Goal: Task Accomplishment & Management: Manage account settings

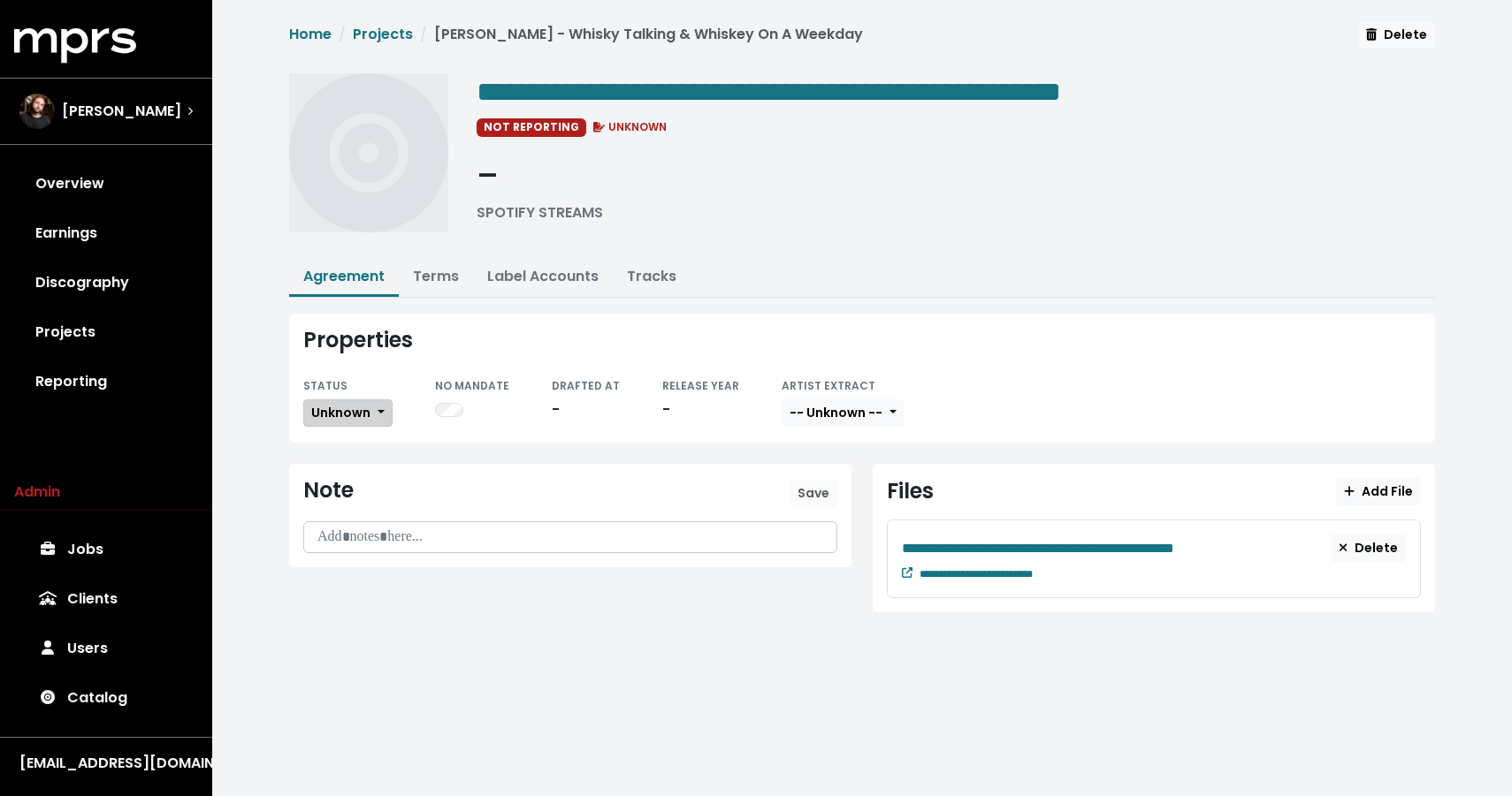
click at [353, 400] on button "Unknown" at bounding box center [348, 413] width 89 height 28
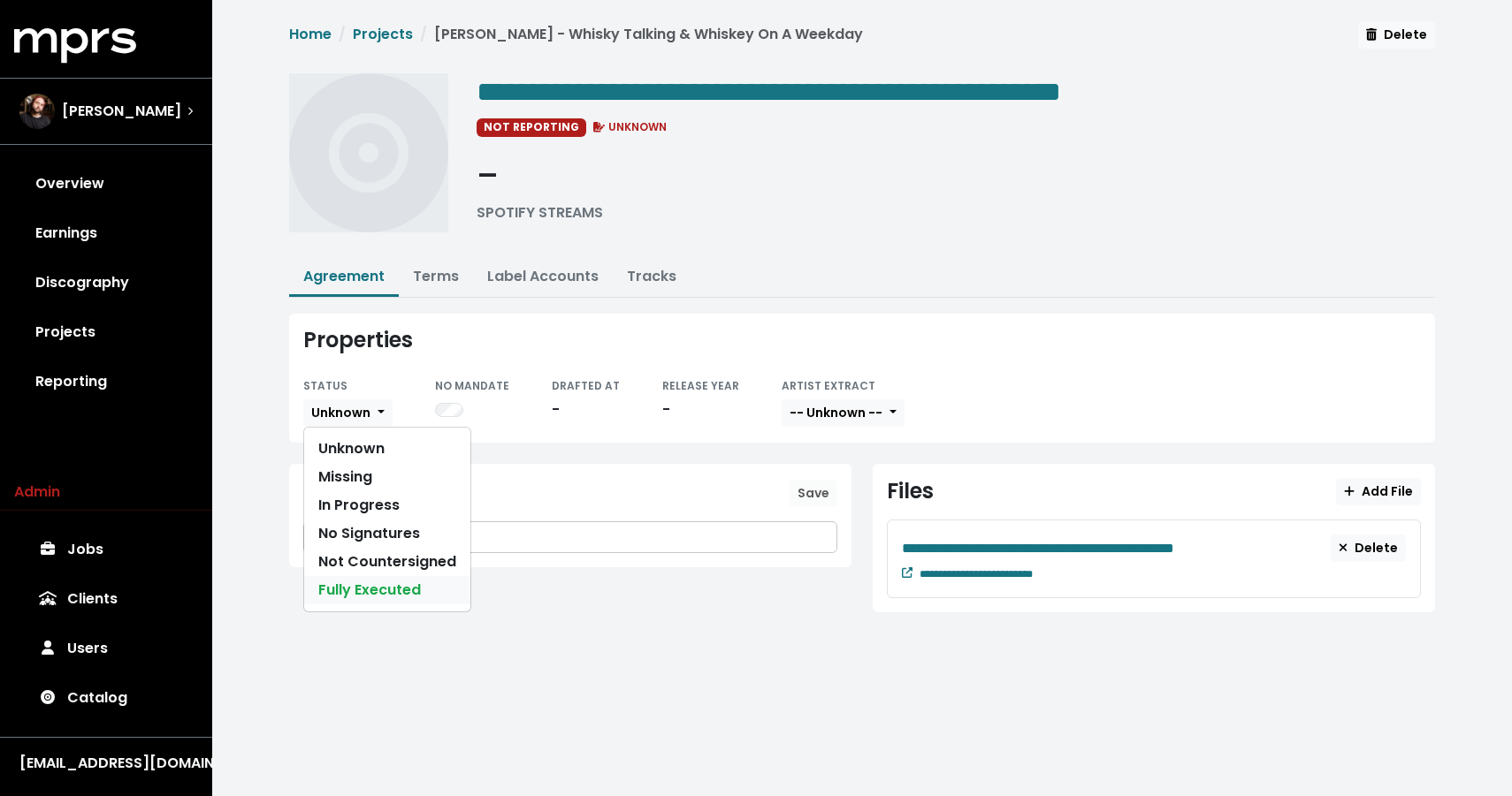
click at [361, 594] on link "Fully Executed" at bounding box center [387, 591] width 166 height 28
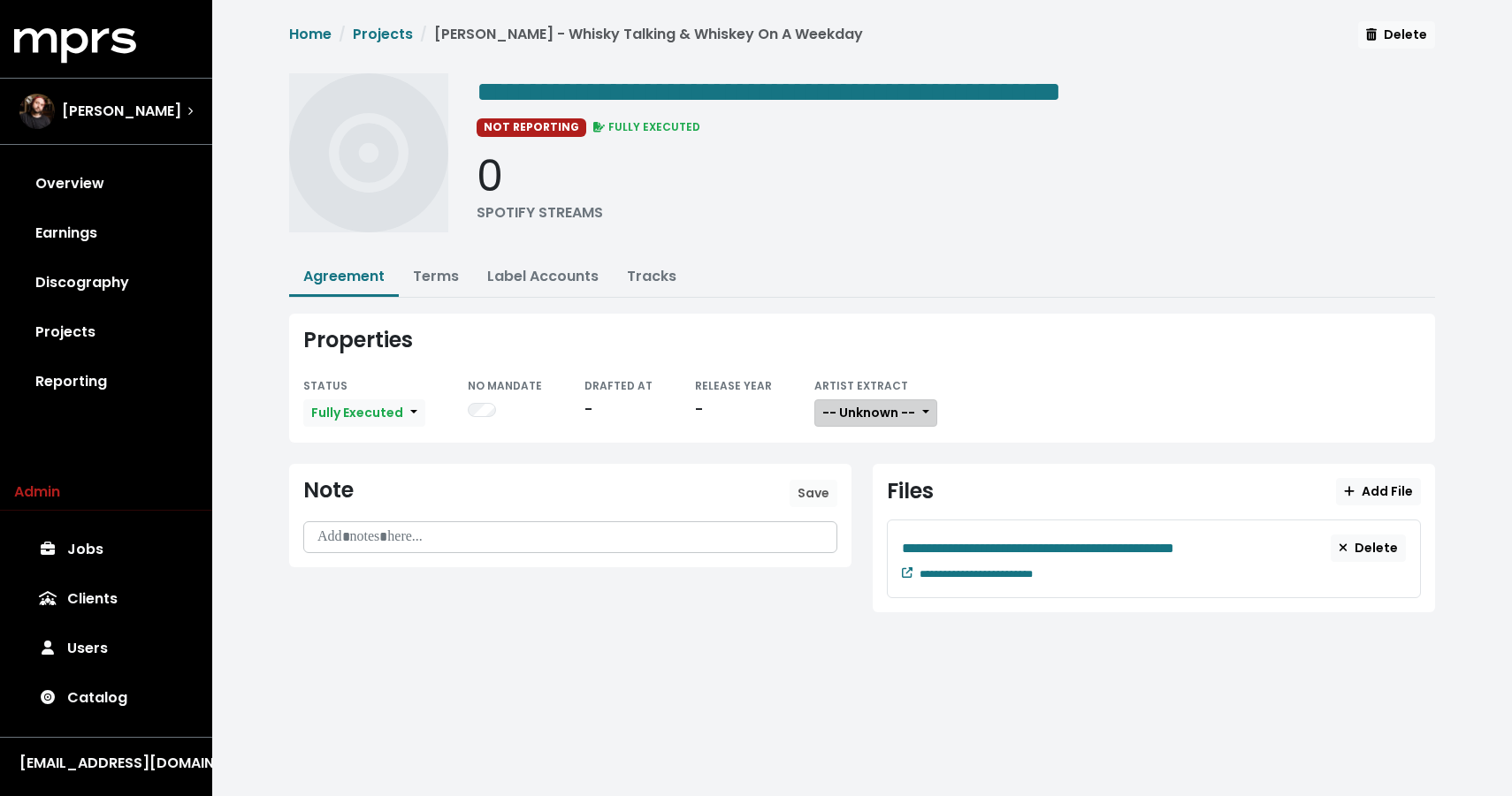
click at [822, 408] on span "-- Unknown --" at bounding box center [868, 413] width 92 height 18
click at [819, 507] on link "Not Available" at bounding box center [884, 505] width 140 height 28
click at [427, 262] on button "Terms" at bounding box center [436, 277] width 75 height 38
click at [440, 267] on link "Terms" at bounding box center [436, 275] width 46 height 20
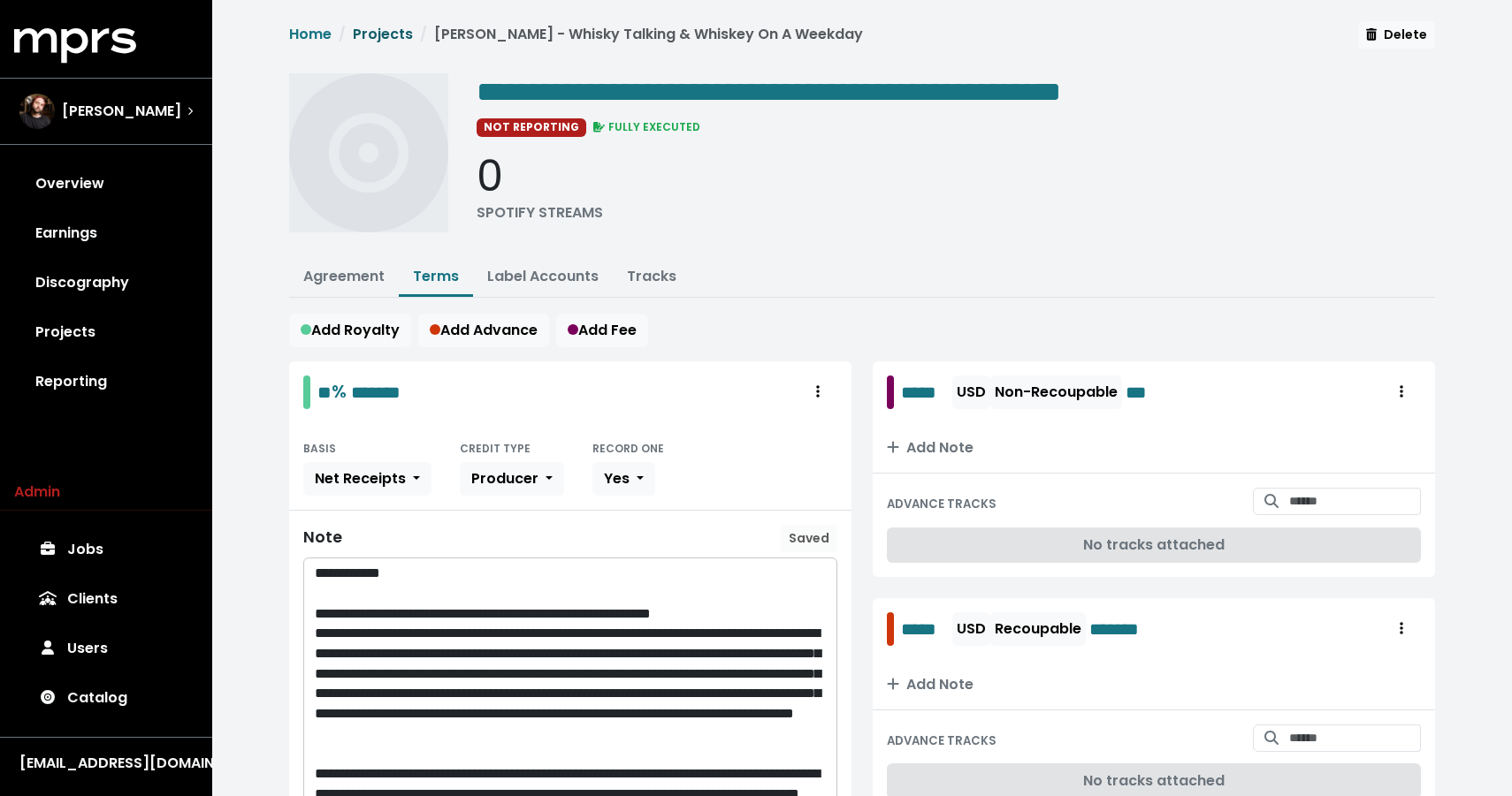
click at [389, 24] on link "Projects" at bounding box center [383, 34] width 60 height 20
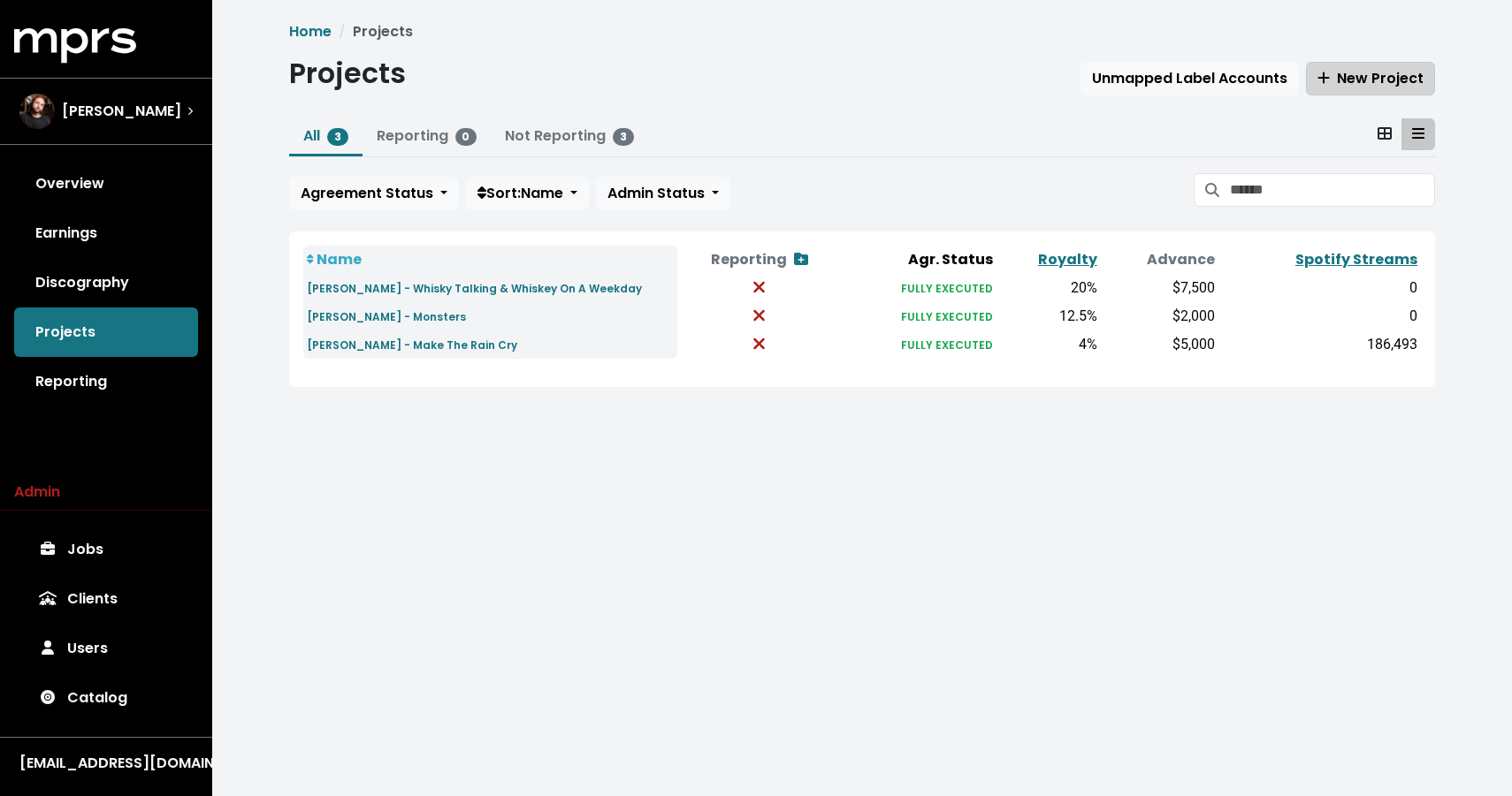
click at [1407, 79] on span "New Project" at bounding box center [1370, 78] width 106 height 20
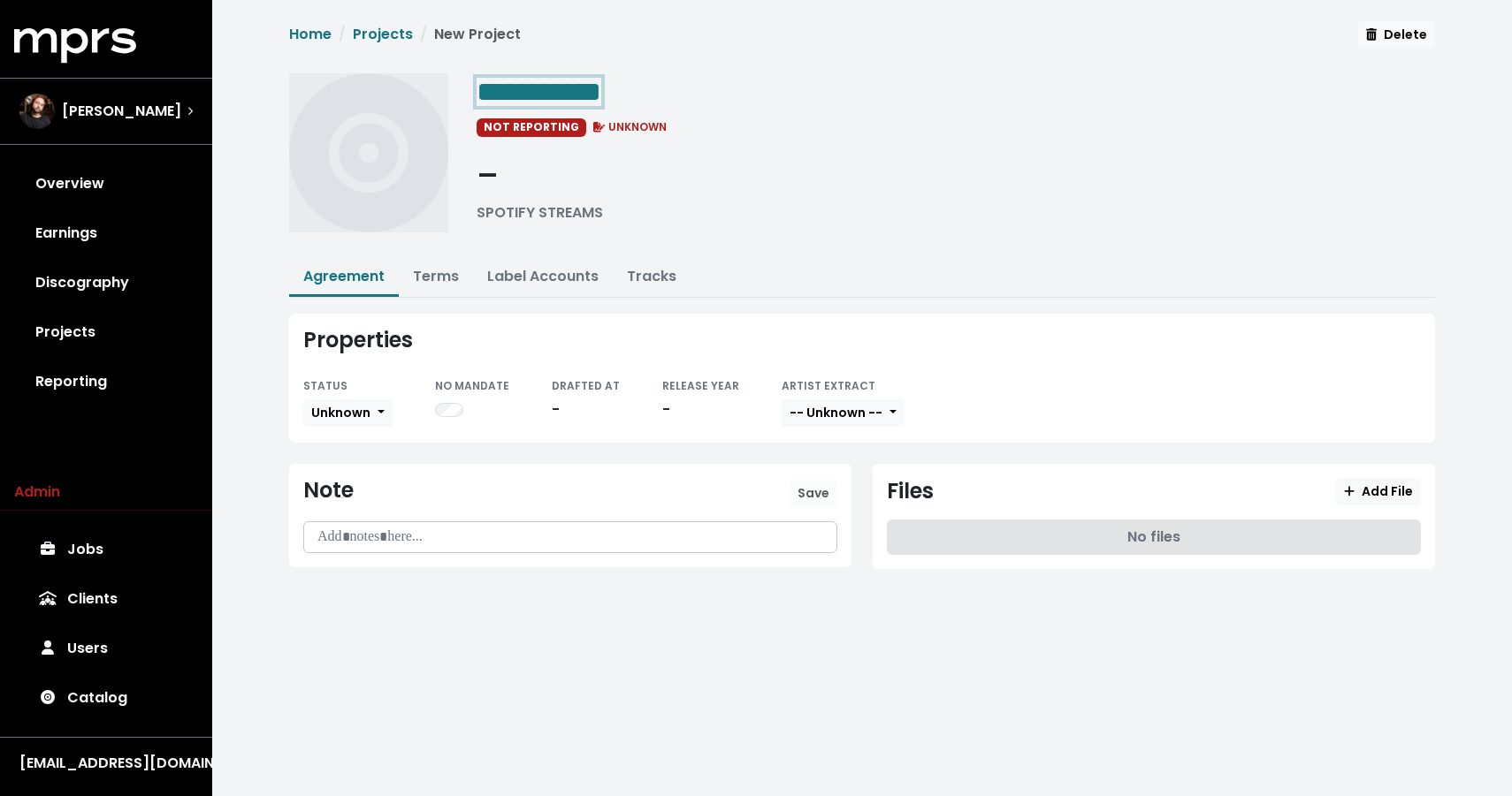
click at [519, 78] on span "**********" at bounding box center [539, 92] width 124 height 28
click at [417, 275] on link "Terms" at bounding box center [436, 275] width 46 height 20
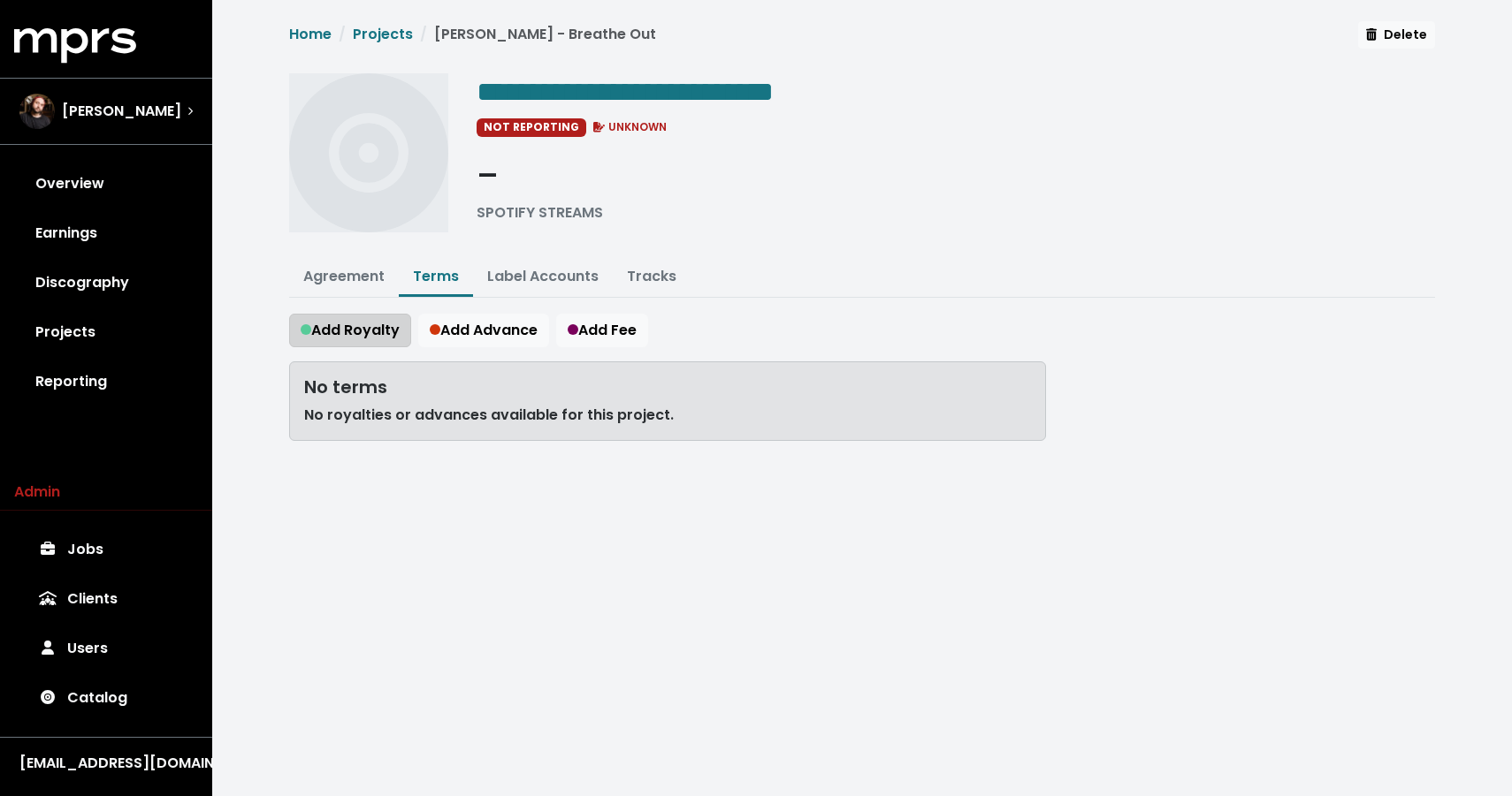
click at [333, 328] on span "Add Royalty" at bounding box center [349, 330] width 99 height 20
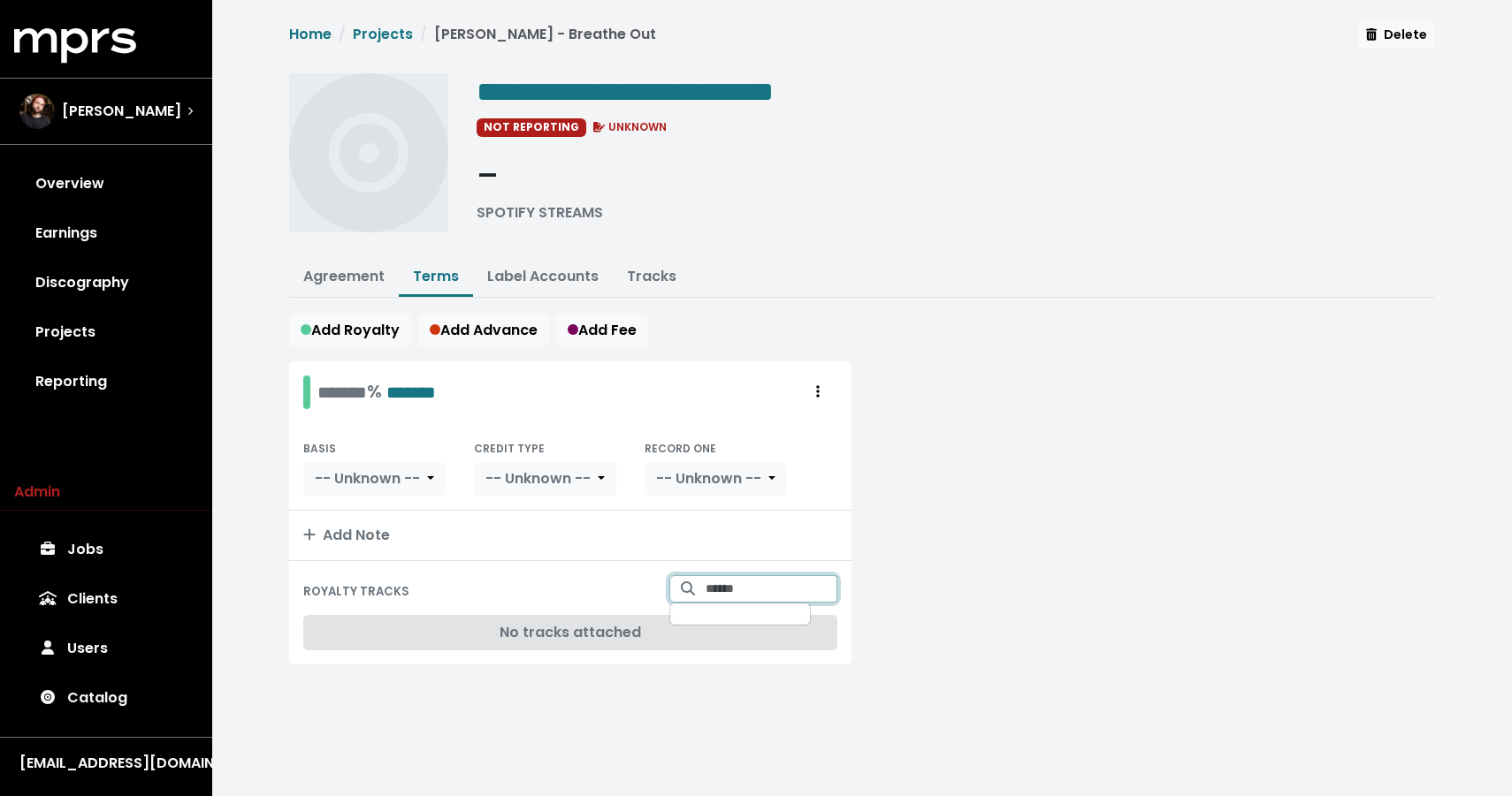
click at [706, 585] on input "Search for tracks by title and link them to this royalty" at bounding box center [772, 589] width 132 height 28
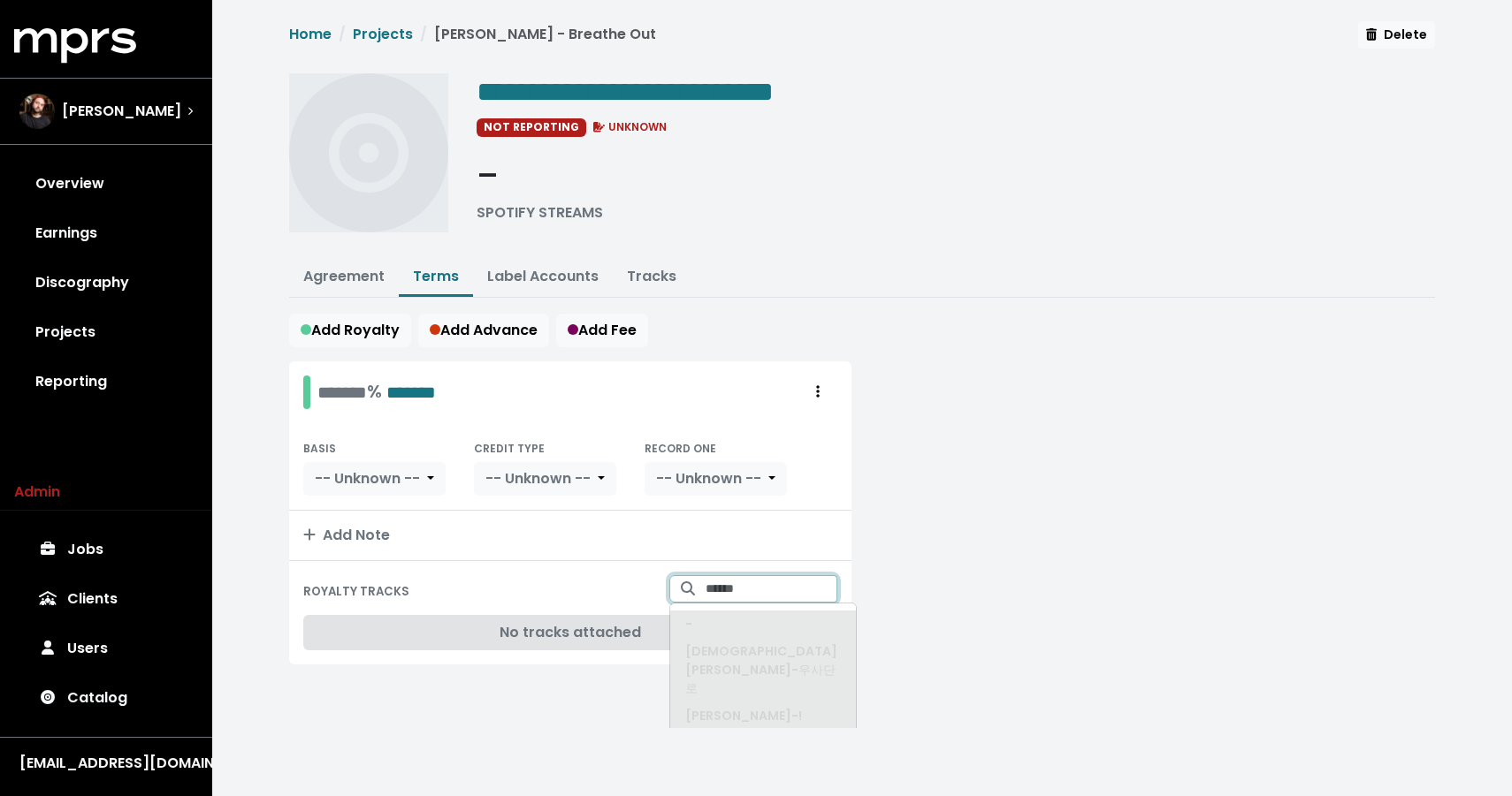
type input "*"
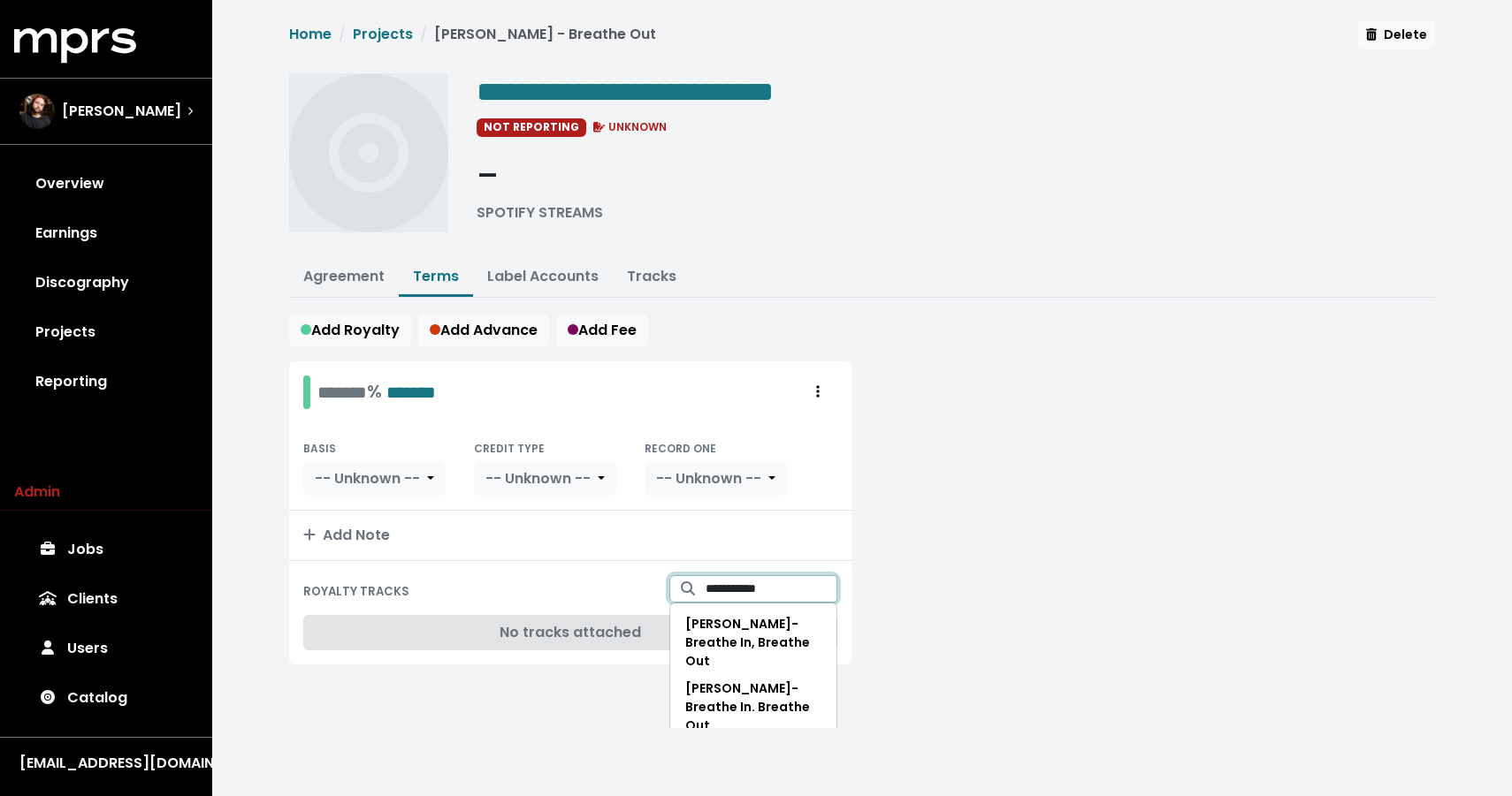
type input "**********"
click at [751, 744] on span "Cade Foehner - Breathe Out" at bounding box center [741, 762] width 113 height 36
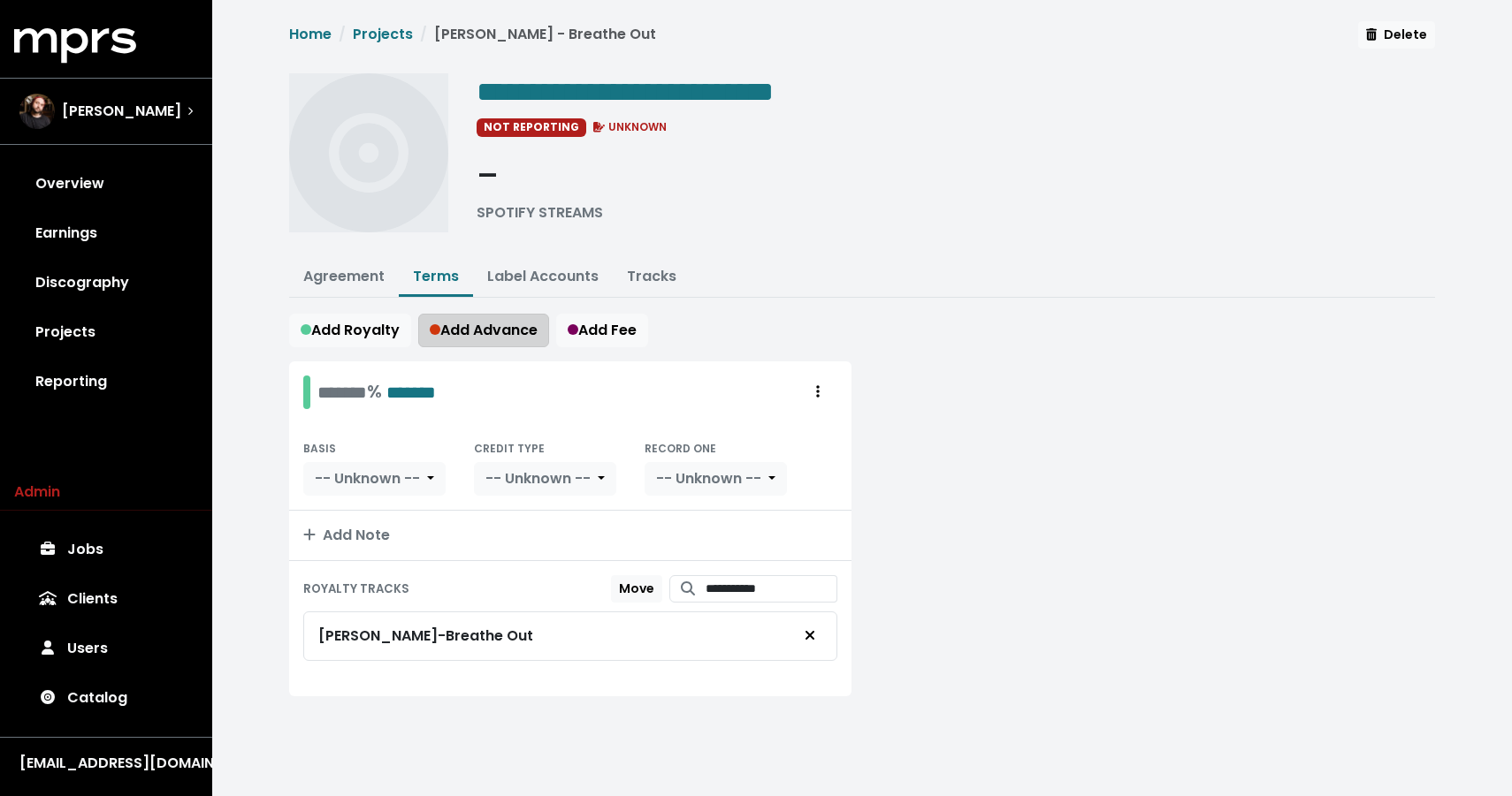
click at [493, 334] on span "Add Advance" at bounding box center [483, 330] width 108 height 20
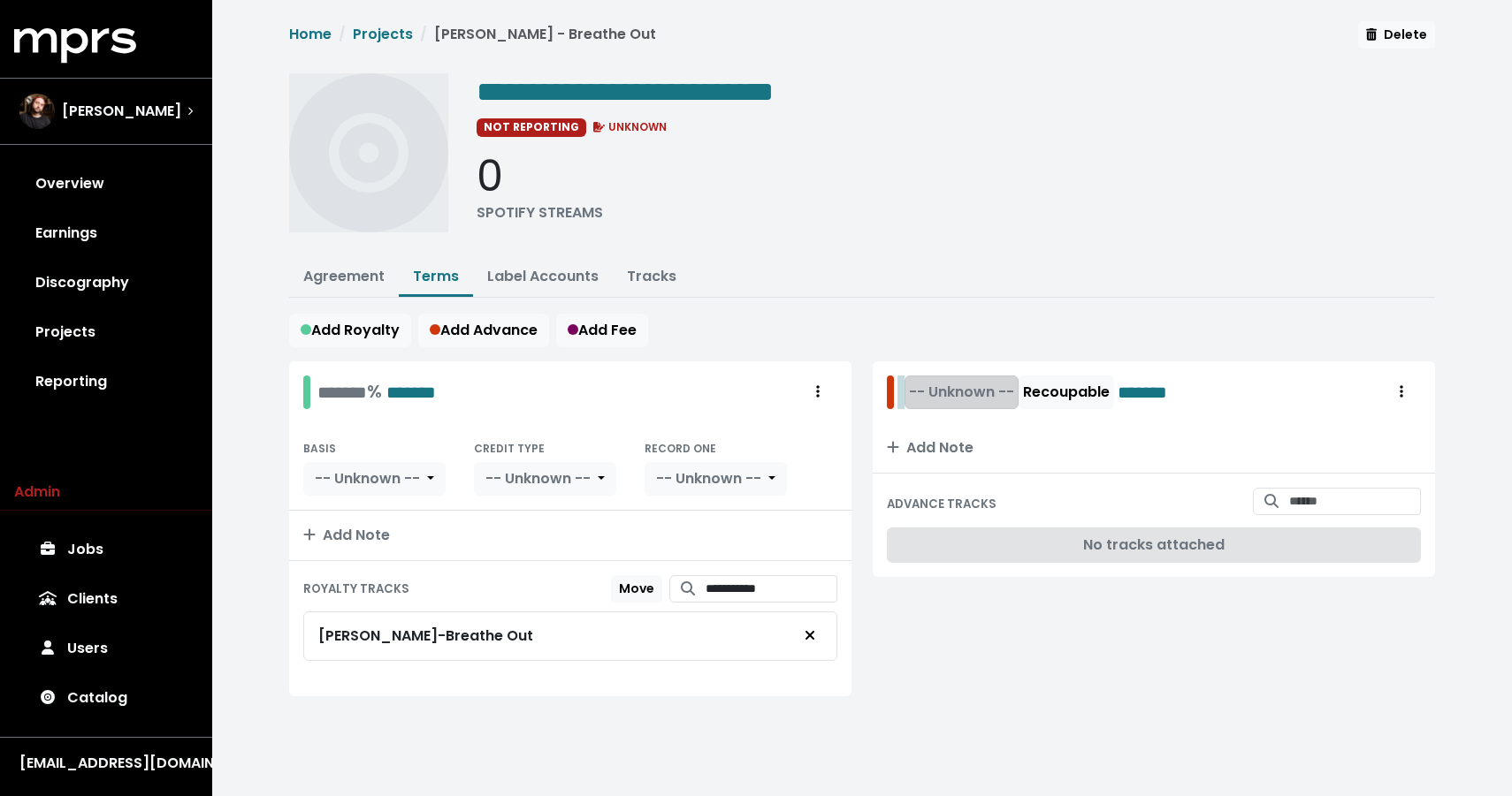
click at [907, 386] on div "-- Unknown -- Recoupable *******" at bounding box center [1050, 393] width 297 height 34
click at [1024, 394] on span "-- Unknown --" at bounding box center [1005, 392] width 105 height 20
click at [988, 402] on button "-- Unknown --" at bounding box center [1010, 393] width 114 height 34
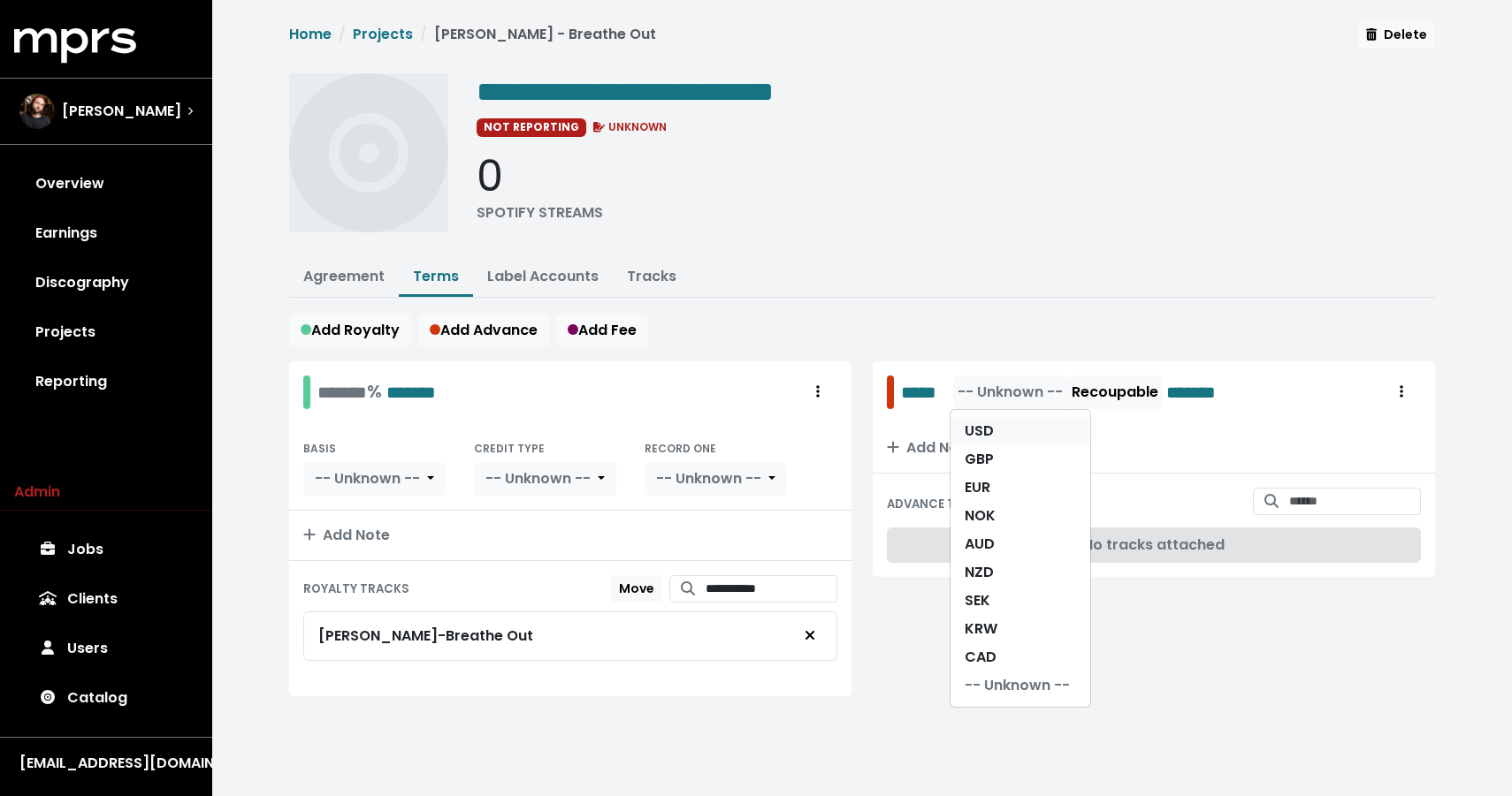
click at [987, 425] on link "USD" at bounding box center [1020, 431] width 140 height 28
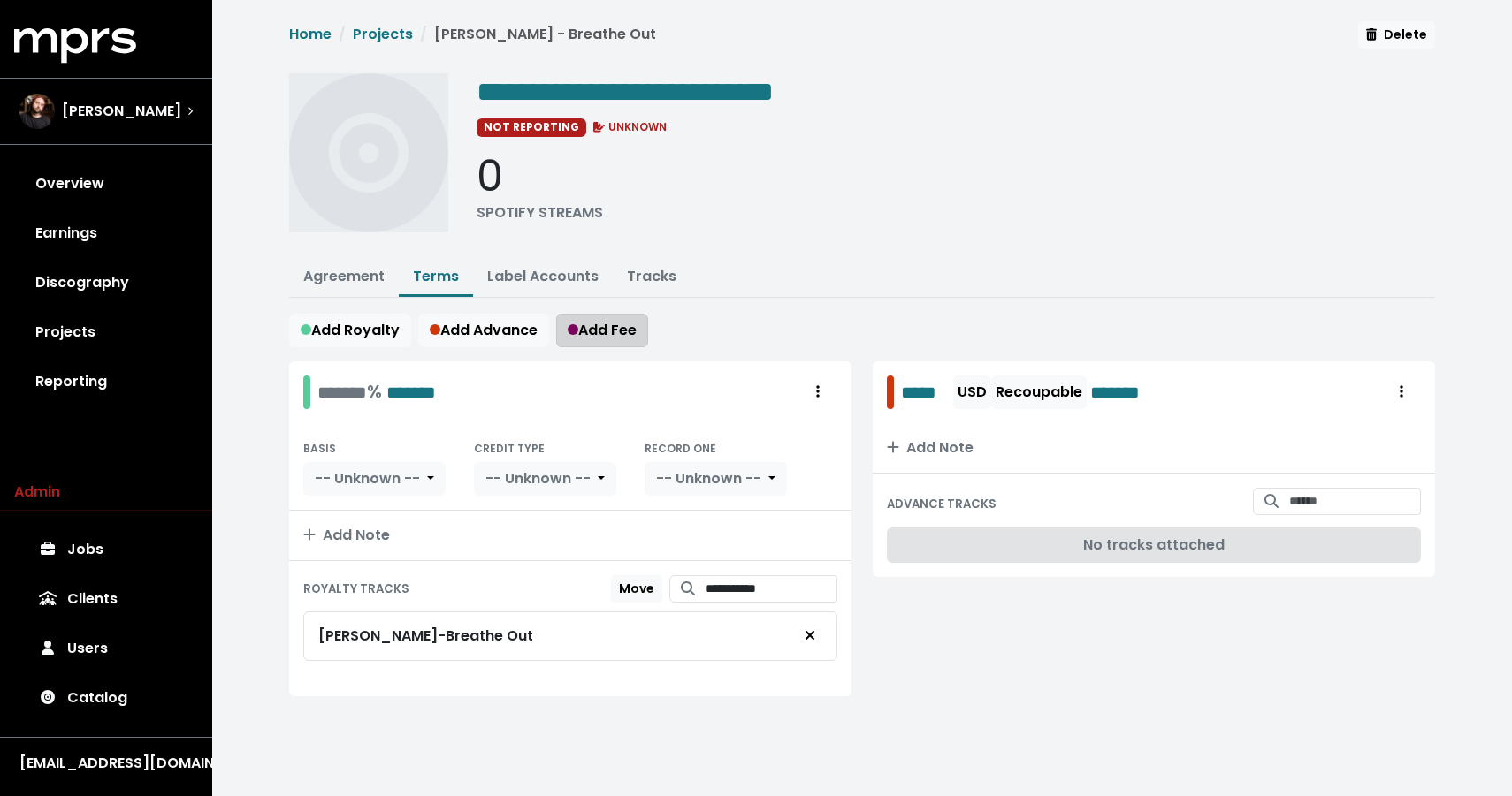
click at [604, 331] on span "Add Fee" at bounding box center [603, 330] width 69 height 20
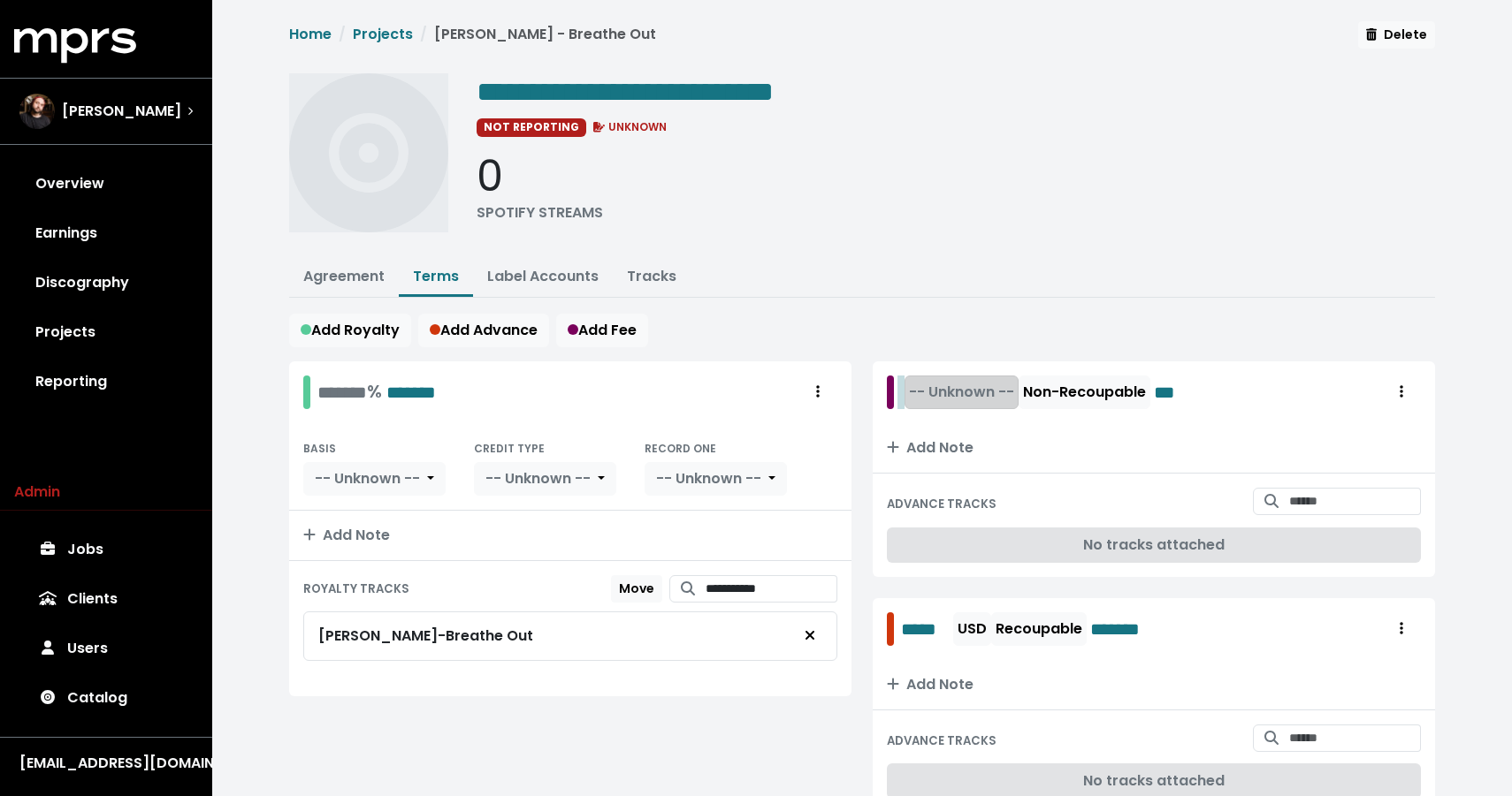
click at [906, 381] on div "-- Unknown -- Non-Recoupable ***" at bounding box center [1043, 393] width 284 height 34
click at [1021, 386] on span "-- Unknown --" at bounding box center [1005, 392] width 105 height 20
click at [1002, 398] on span "-- Unknown --" at bounding box center [1010, 392] width 105 height 20
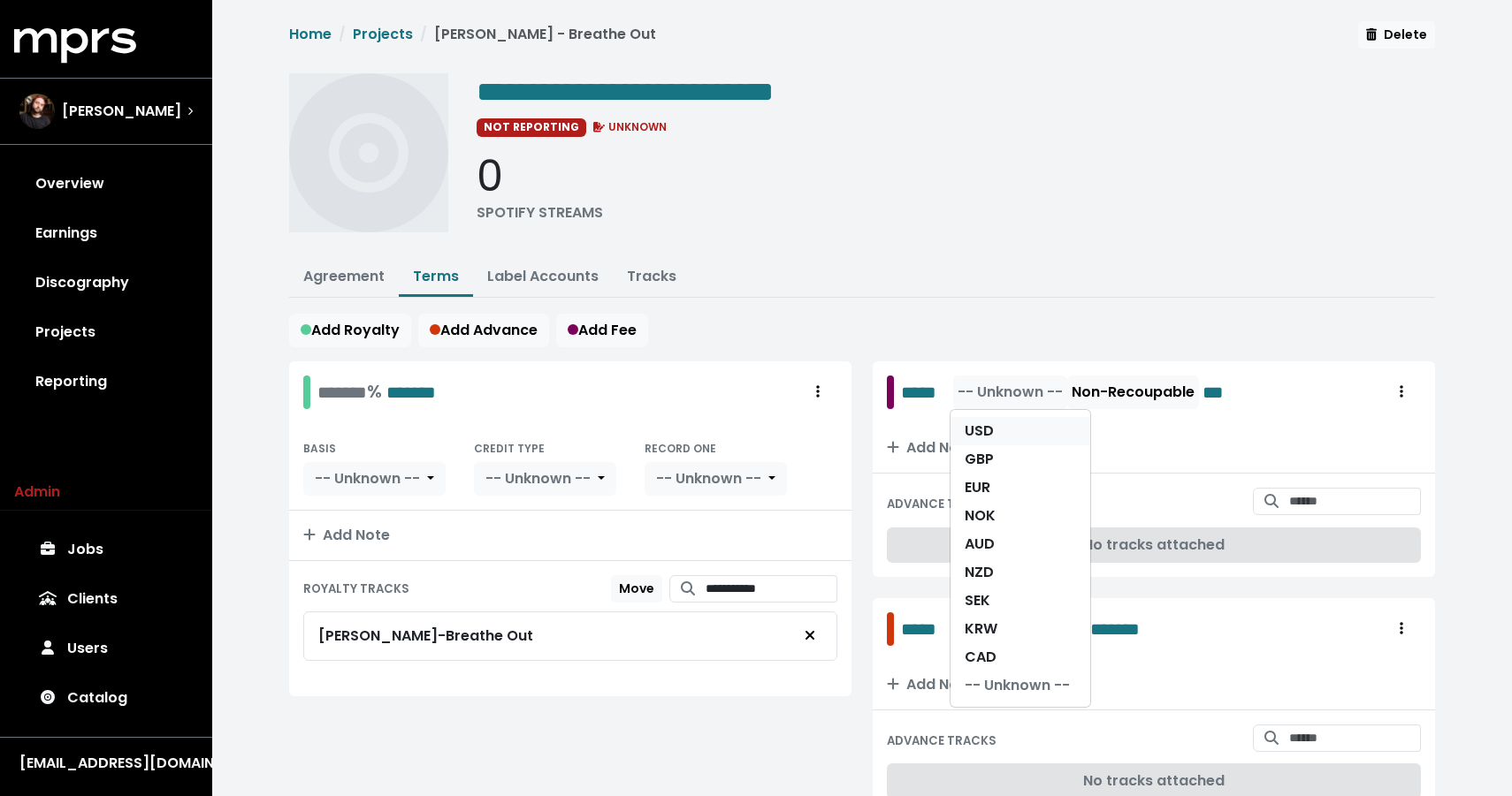
click at [996, 441] on link "USD" at bounding box center [1020, 431] width 140 height 28
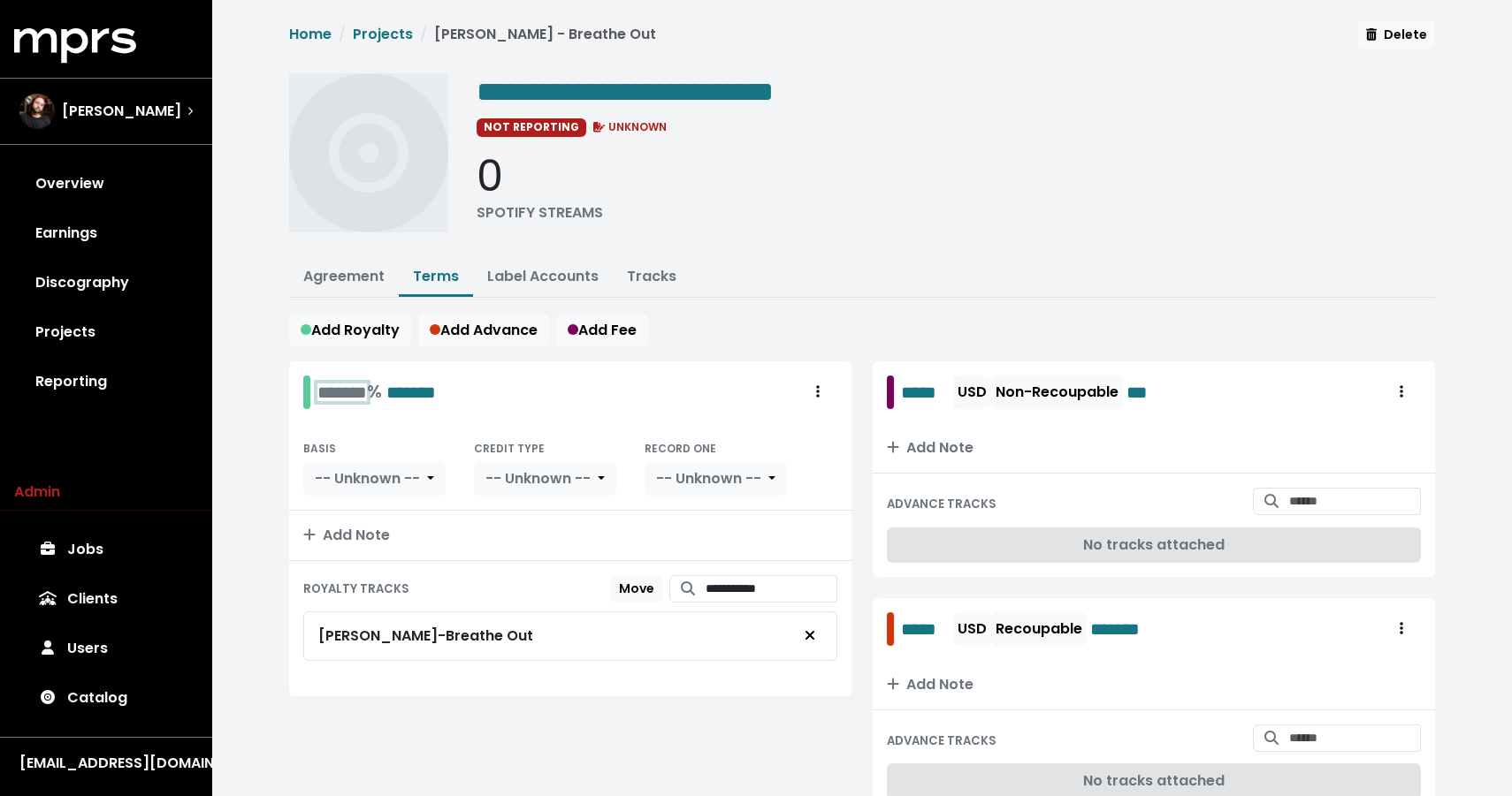
click at [317, 383] on div "******* % *******" at bounding box center [376, 392] width 118 height 28
click at [329, 470] on span "-- Unknown --" at bounding box center [367, 478] width 105 height 20
click at [347, 492] on button "-- Unknown --" at bounding box center [374, 479] width 142 height 34
click at [343, 518] on link "PPD" at bounding box center [385, 518] width 163 height 28
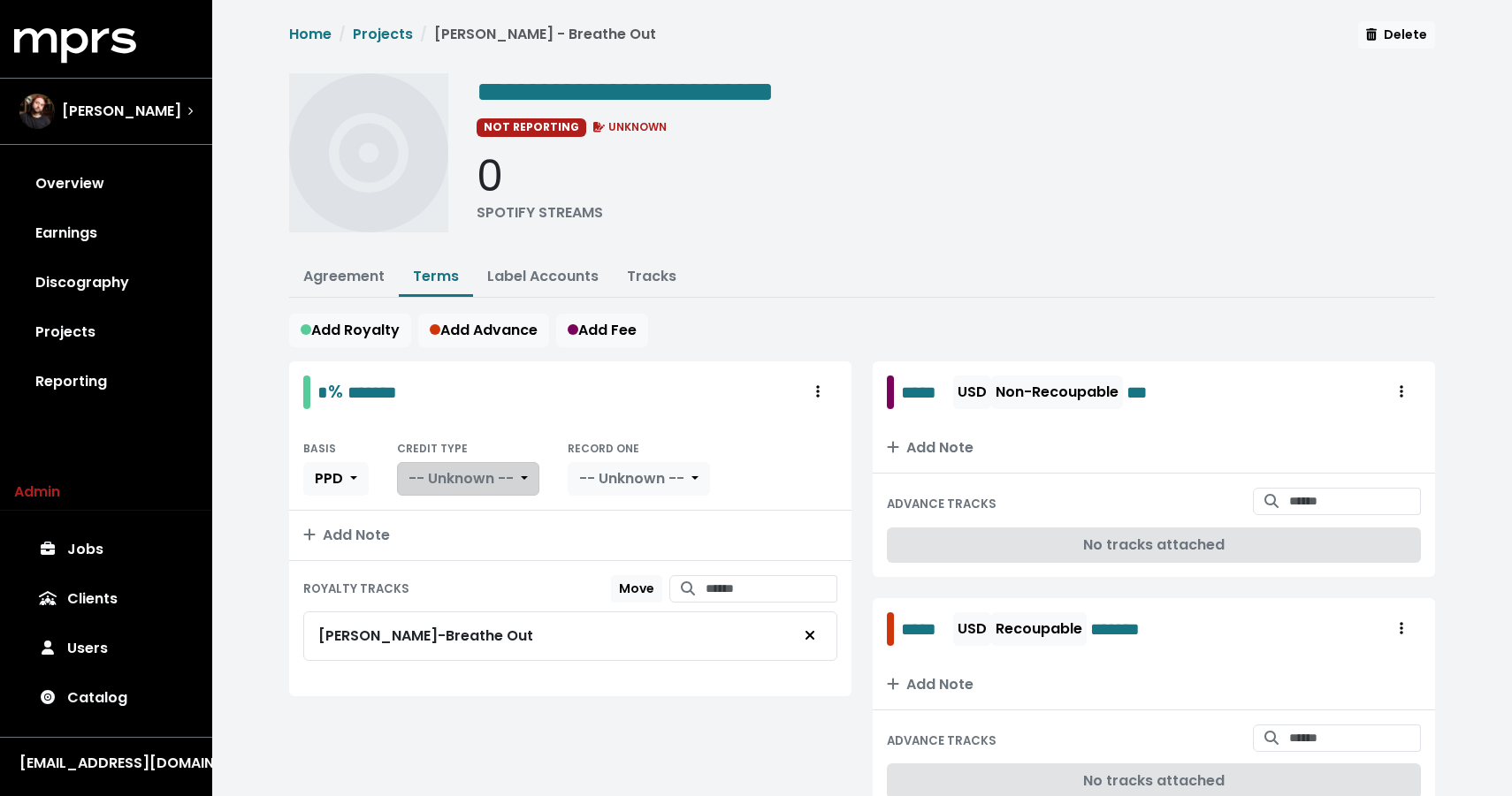
click at [513, 469] on span "-- Unknown --" at bounding box center [461, 478] width 105 height 20
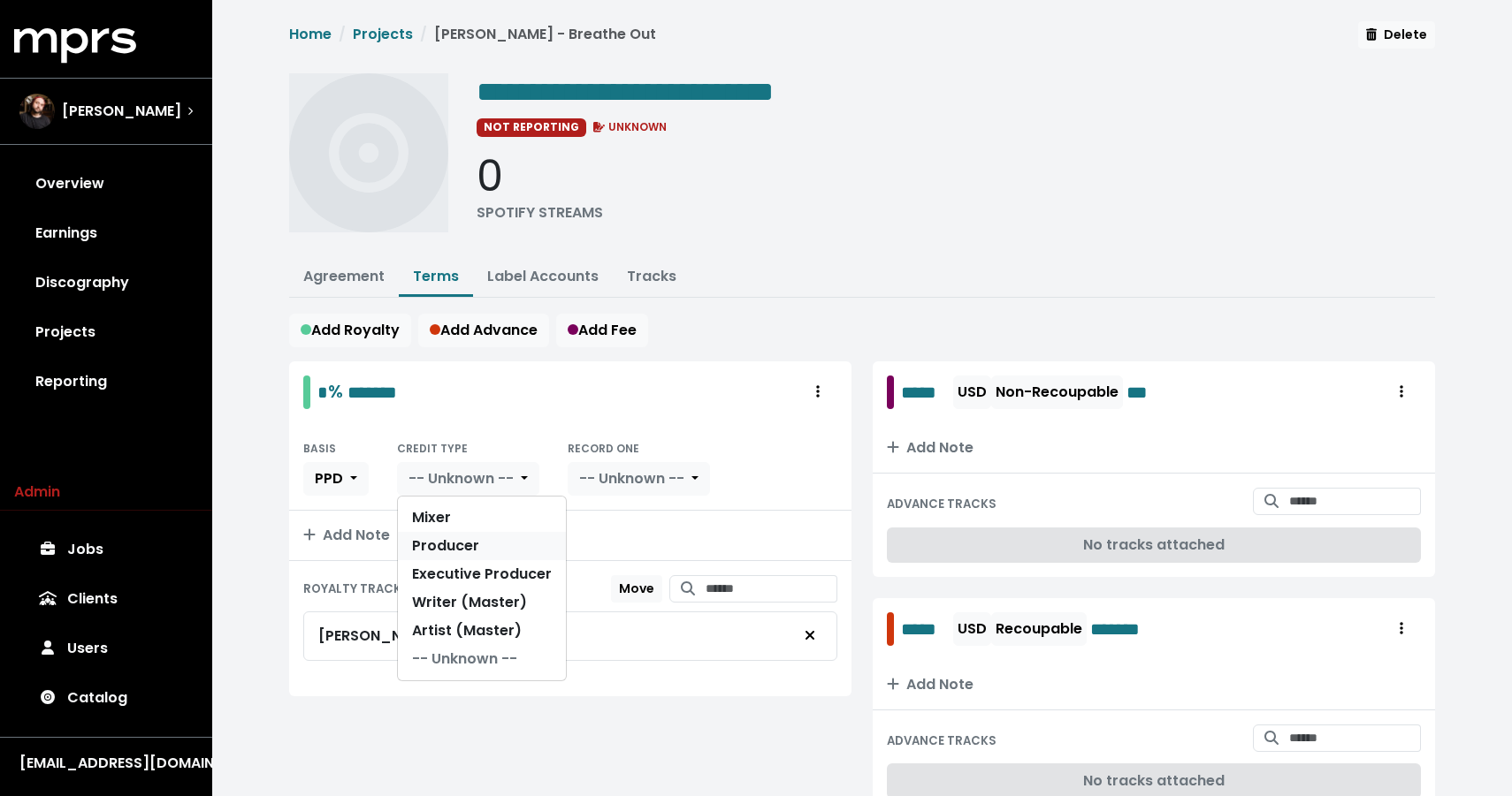
click at [478, 554] on link "Producer" at bounding box center [482, 546] width 168 height 28
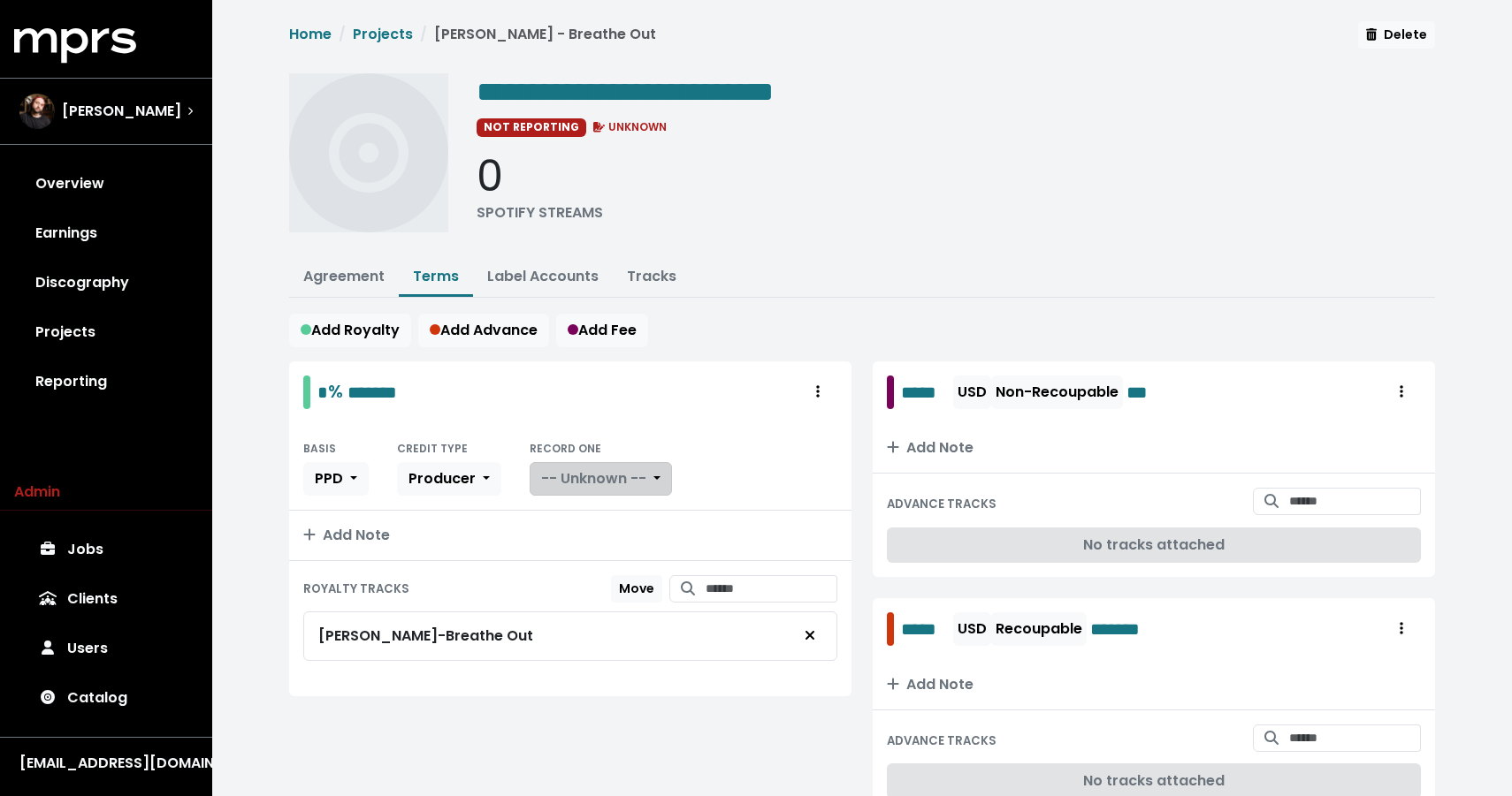
click at [635, 468] on span "-- Unknown --" at bounding box center [594, 478] width 105 height 20
click at [592, 515] on link "Yes" at bounding box center [600, 518] width 140 height 28
click at [340, 280] on link "Agreement" at bounding box center [344, 275] width 82 height 20
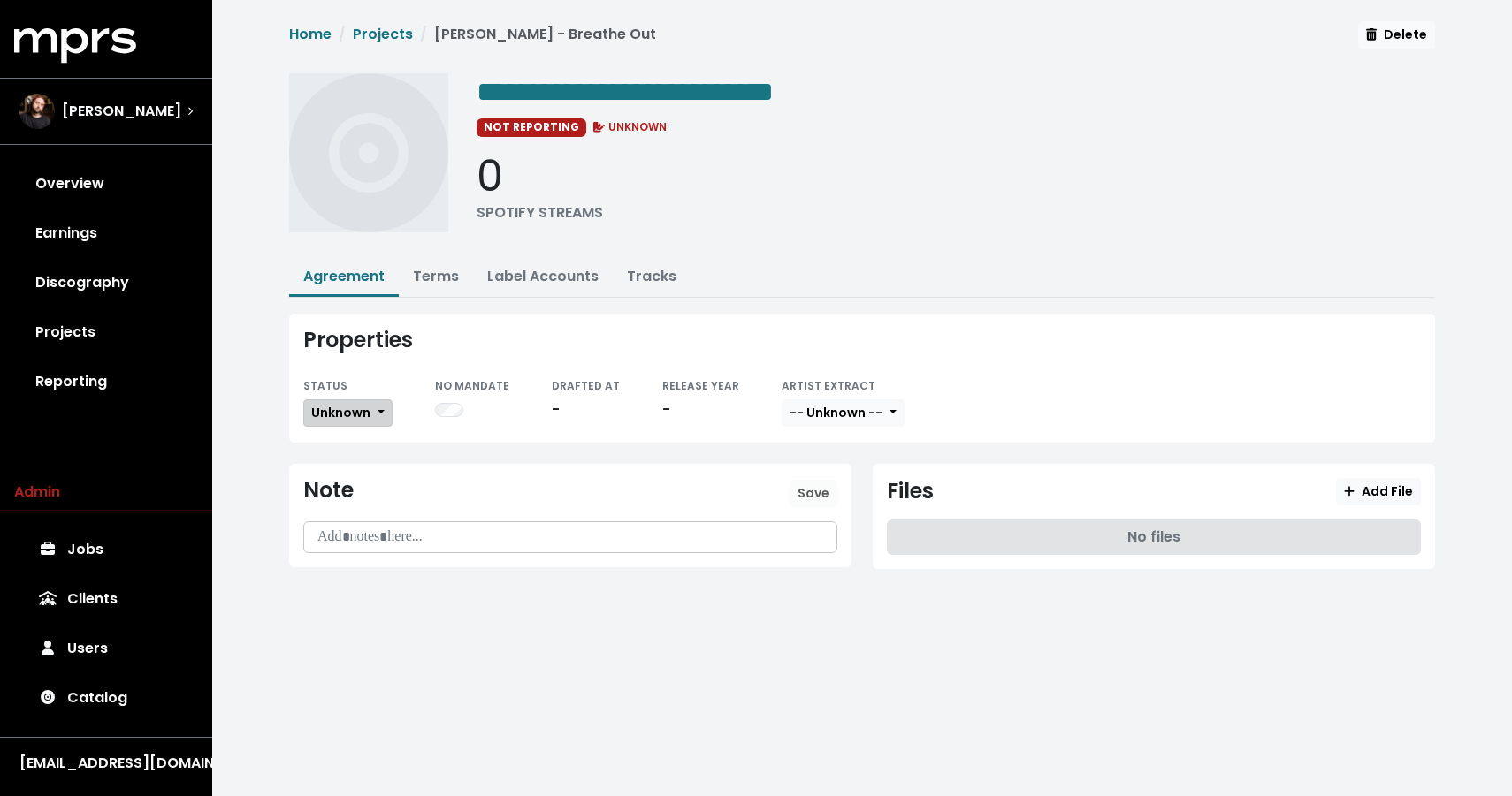
click at [316, 411] on span "Unknown" at bounding box center [340, 413] width 60 height 18
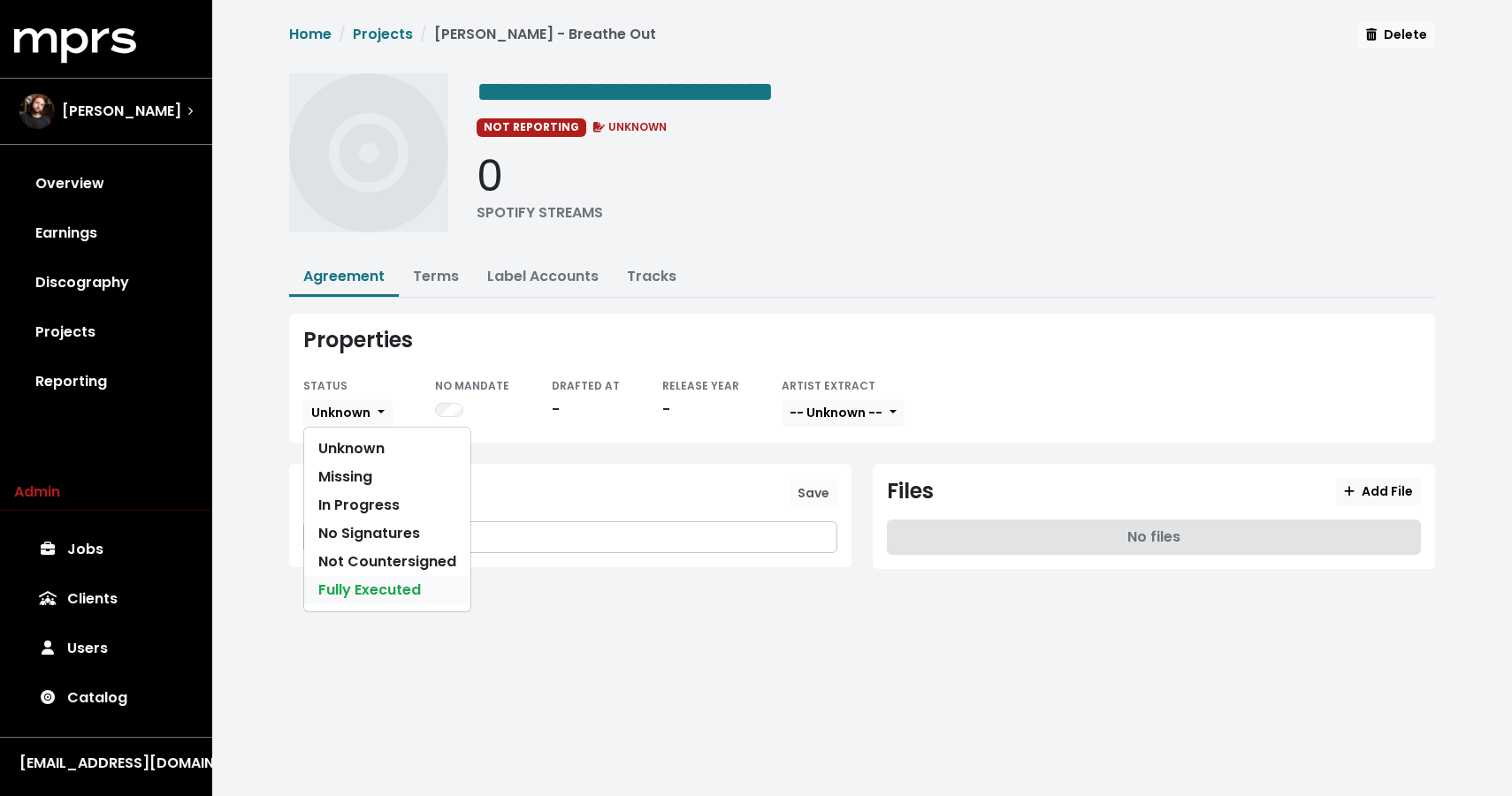
click at [329, 578] on link "Fully Executed" at bounding box center [387, 591] width 166 height 28
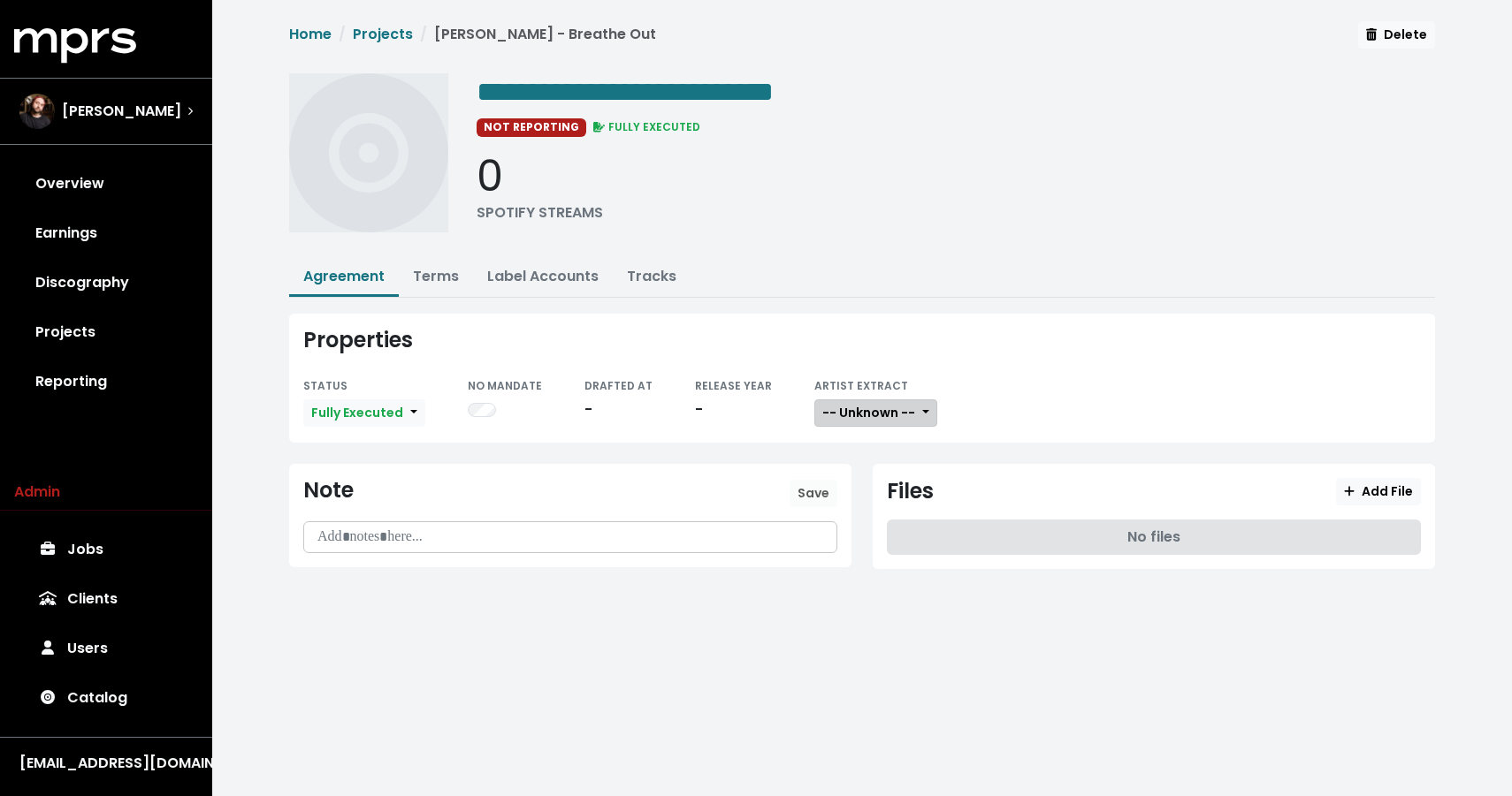
click at [849, 410] on span "-- Unknown --" at bounding box center [868, 413] width 92 height 18
click at [831, 501] on link "Not Available" at bounding box center [884, 505] width 140 height 28
click at [1385, 491] on span "Add File" at bounding box center [1379, 491] width 69 height 18
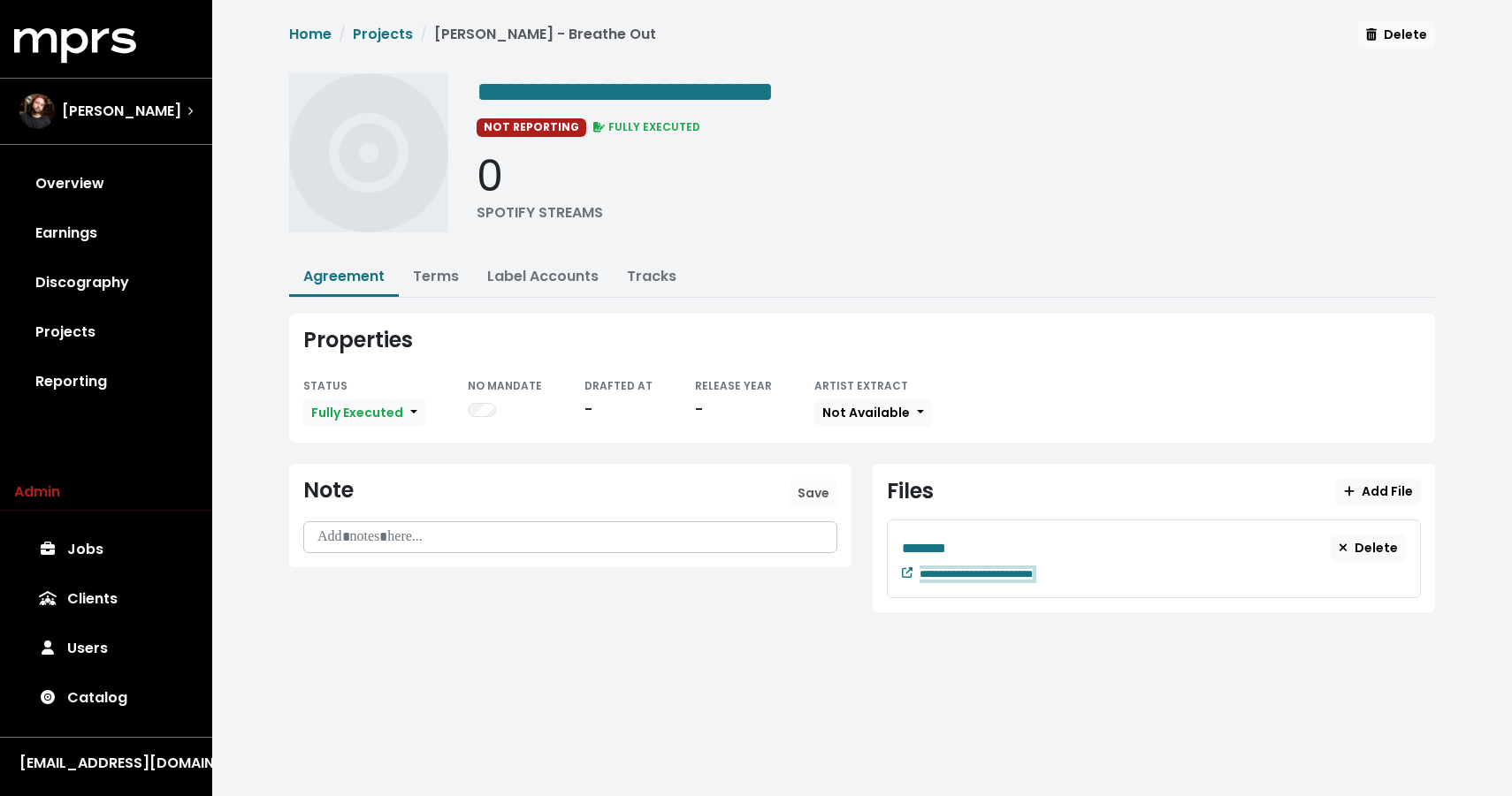
click at [1090, 569] on div "**********" at bounding box center [1162, 573] width 486 height 21
paste span "Edit value"
click at [942, 550] on span "********" at bounding box center [924, 548] width 44 height 13
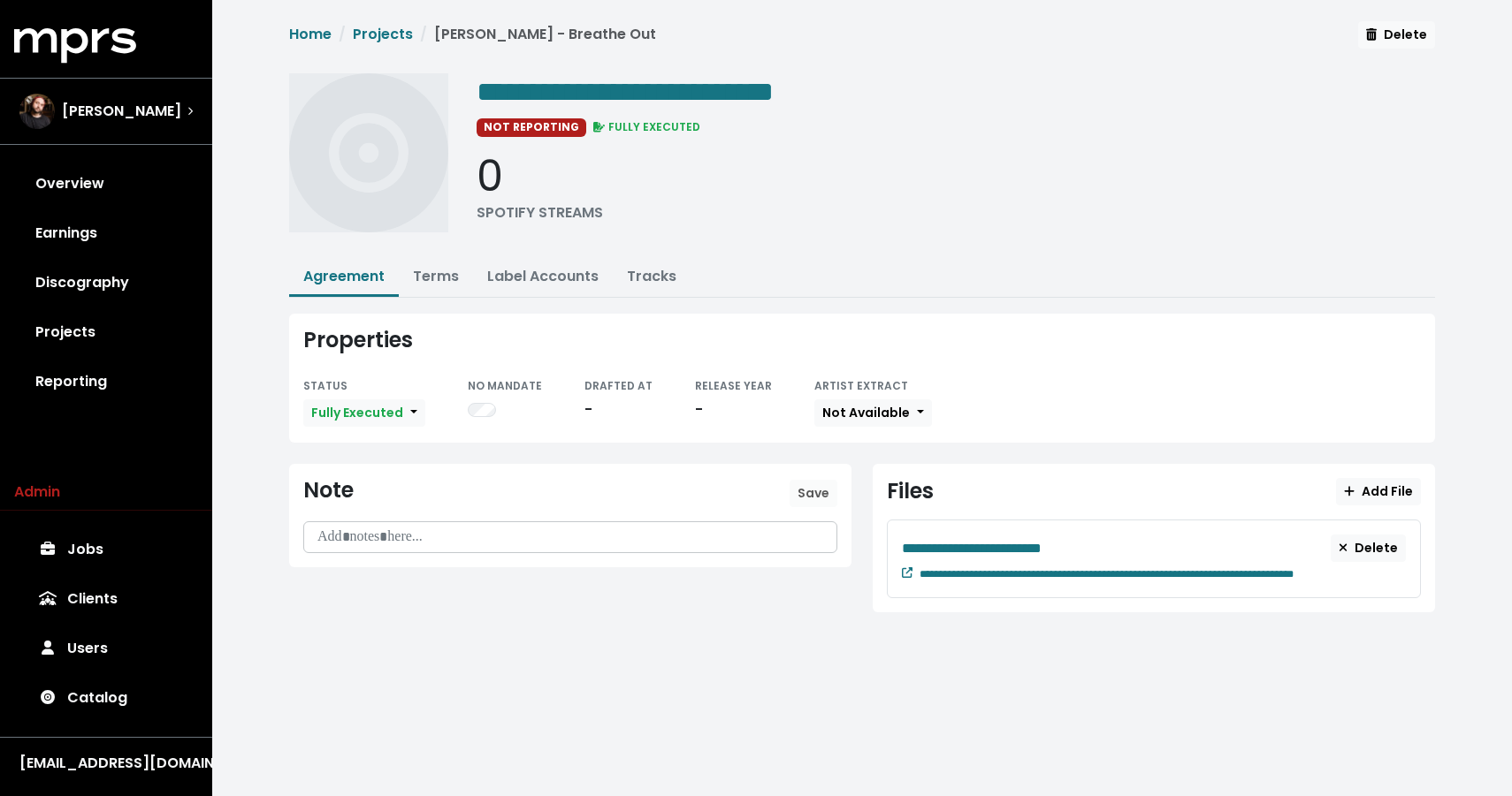
click at [1124, 402] on div "STATUS Fully Executed Unknown Missing In Progress No Signatures Not Countersign…" at bounding box center [861, 402] width 1117 height 54
click at [381, 40] on link "Projects" at bounding box center [383, 34] width 60 height 20
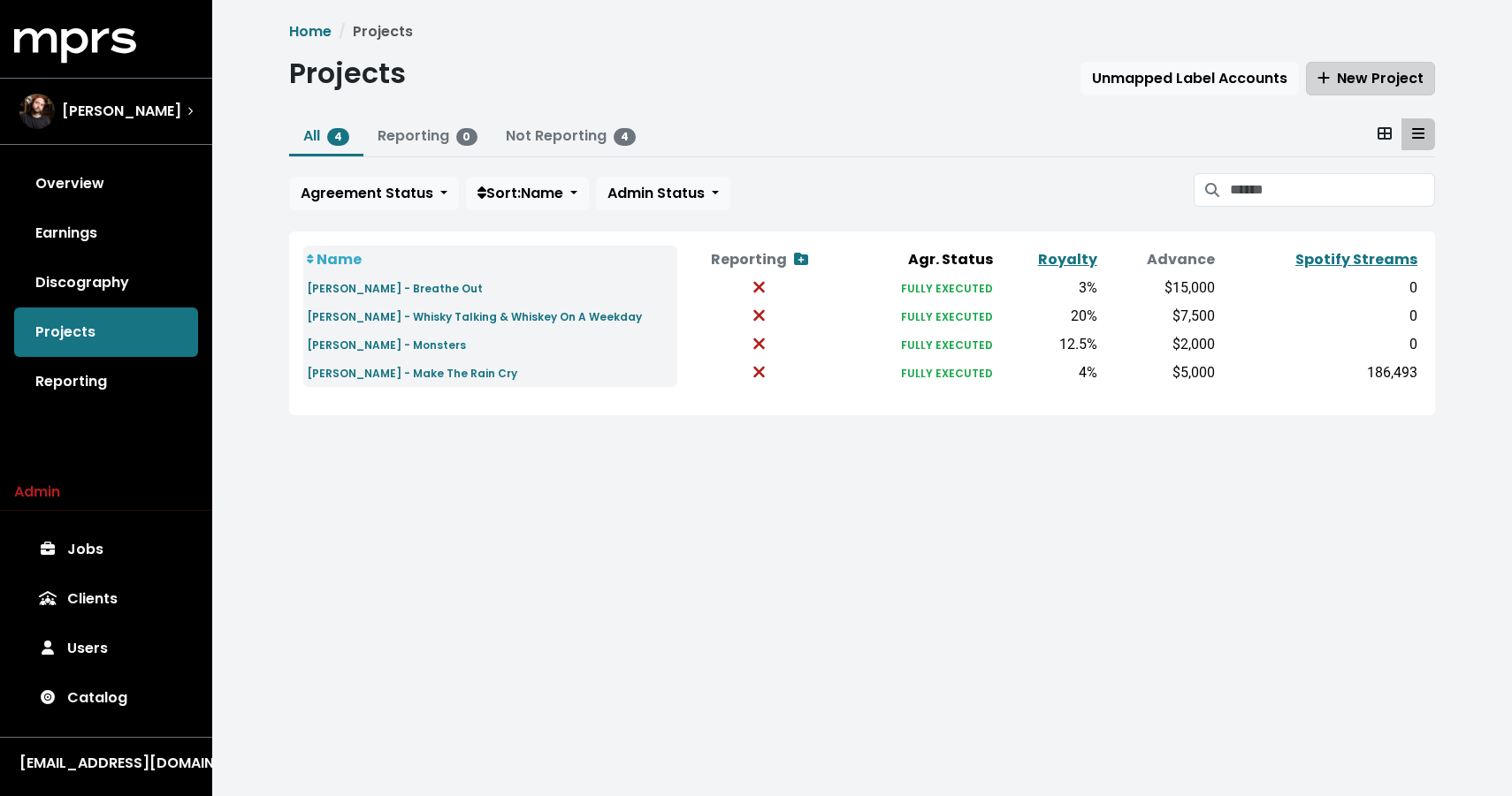
click at [1340, 84] on span "New Project" at bounding box center [1370, 78] width 106 height 20
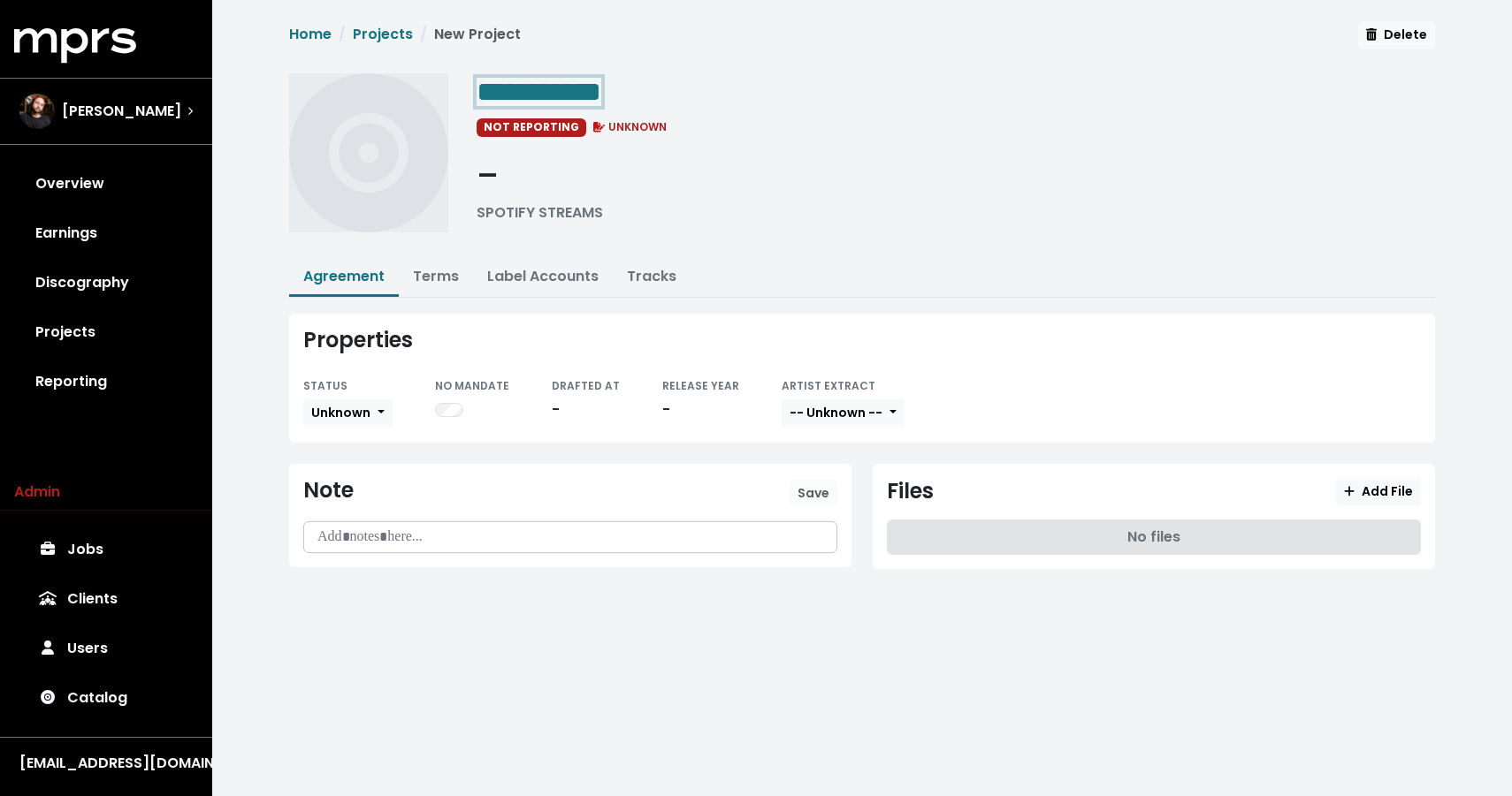
click at [497, 94] on span "**********" at bounding box center [539, 92] width 124 height 28
click at [497, 85] on span "**********" at bounding box center [539, 92] width 124 height 28
click at [441, 279] on link "Terms" at bounding box center [436, 275] width 46 height 20
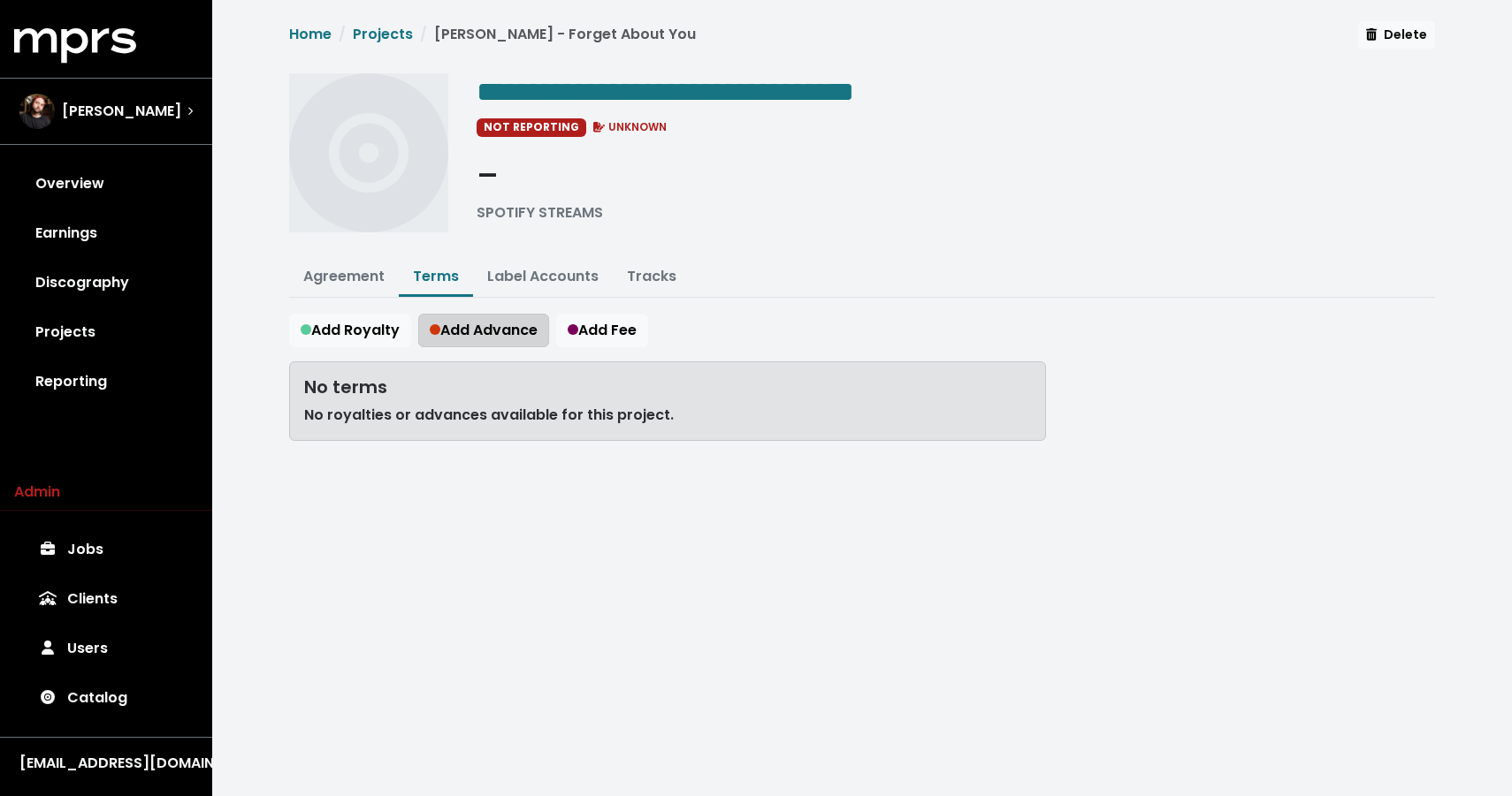
click at [527, 320] on span "Add Advance" at bounding box center [483, 330] width 108 height 20
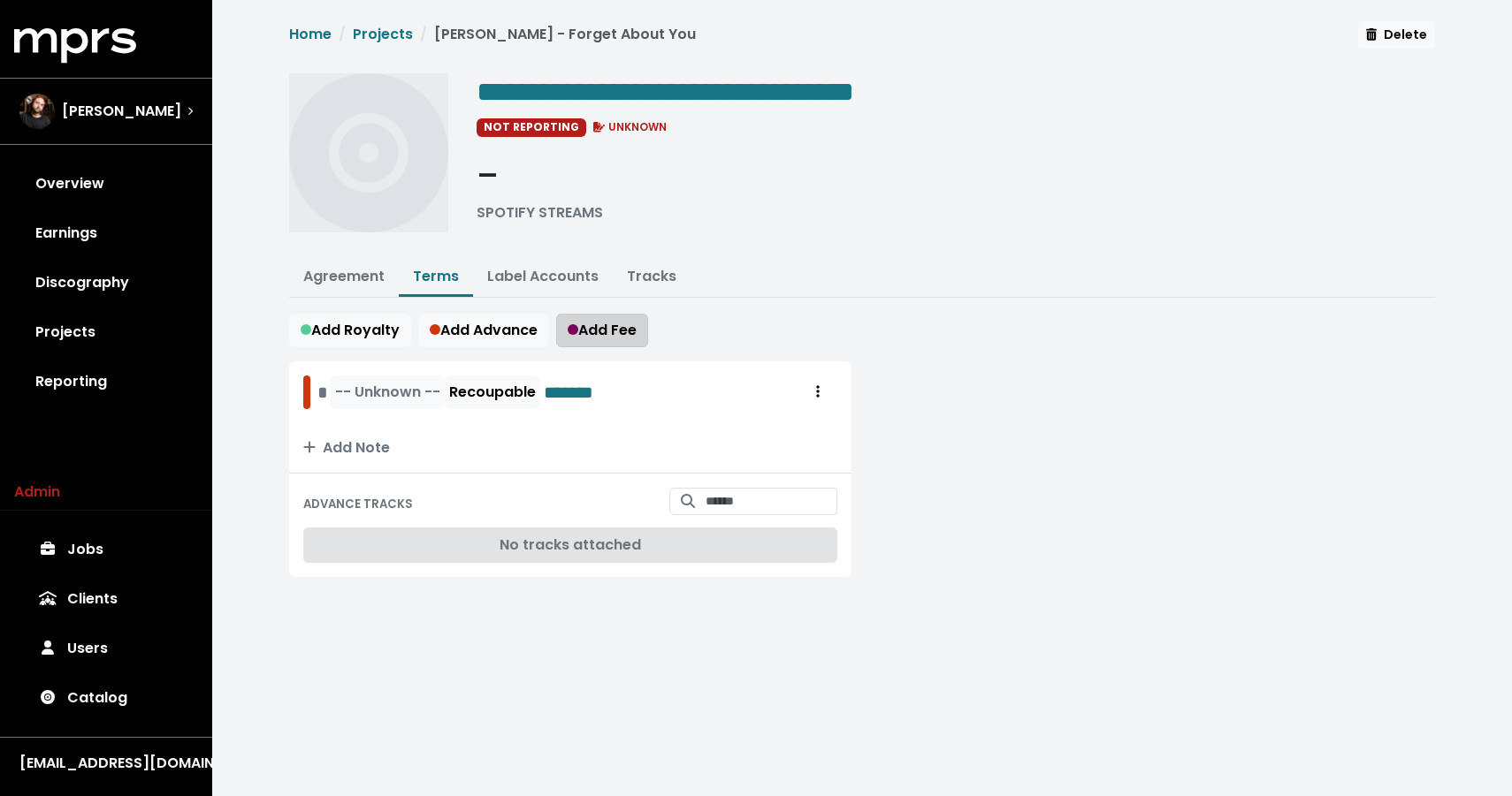
click at [572, 334] on button "Add Fee" at bounding box center [602, 330] width 92 height 34
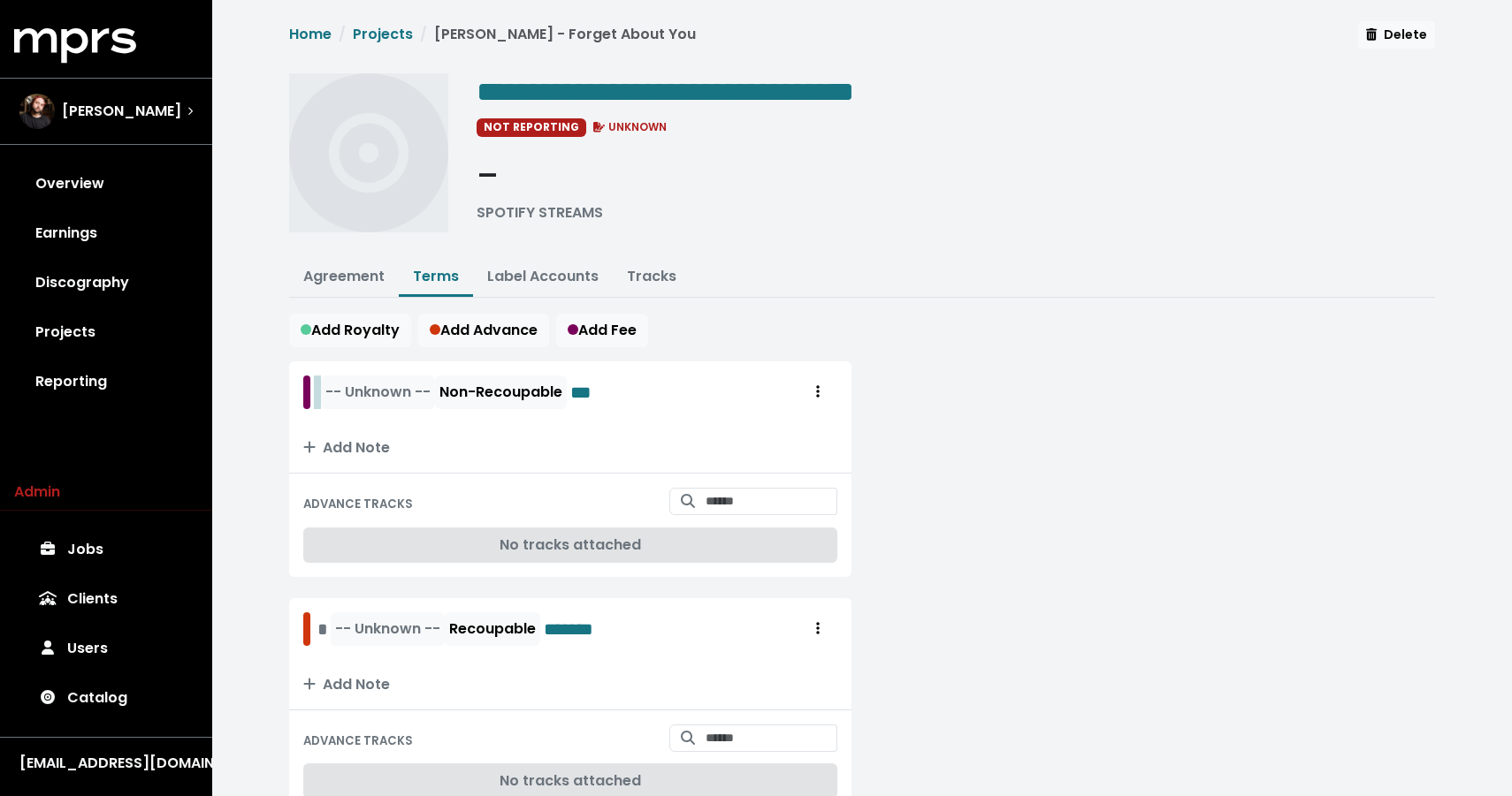
click at [322, 390] on div "-- Unknown -- Non-Recoupable ***" at bounding box center [459, 393] width 284 height 34
click at [361, 394] on span "-- Unknown --" at bounding box center [389, 392] width 105 height 20
click at [331, 387] on span "-- Unknown --" at bounding box center [388, 393] width 117 height 34
click at [323, 387] on span "*" at bounding box center [323, 393] width 12 height 27
click at [396, 401] on button "-- Unknown --" at bounding box center [428, 393] width 114 height 34
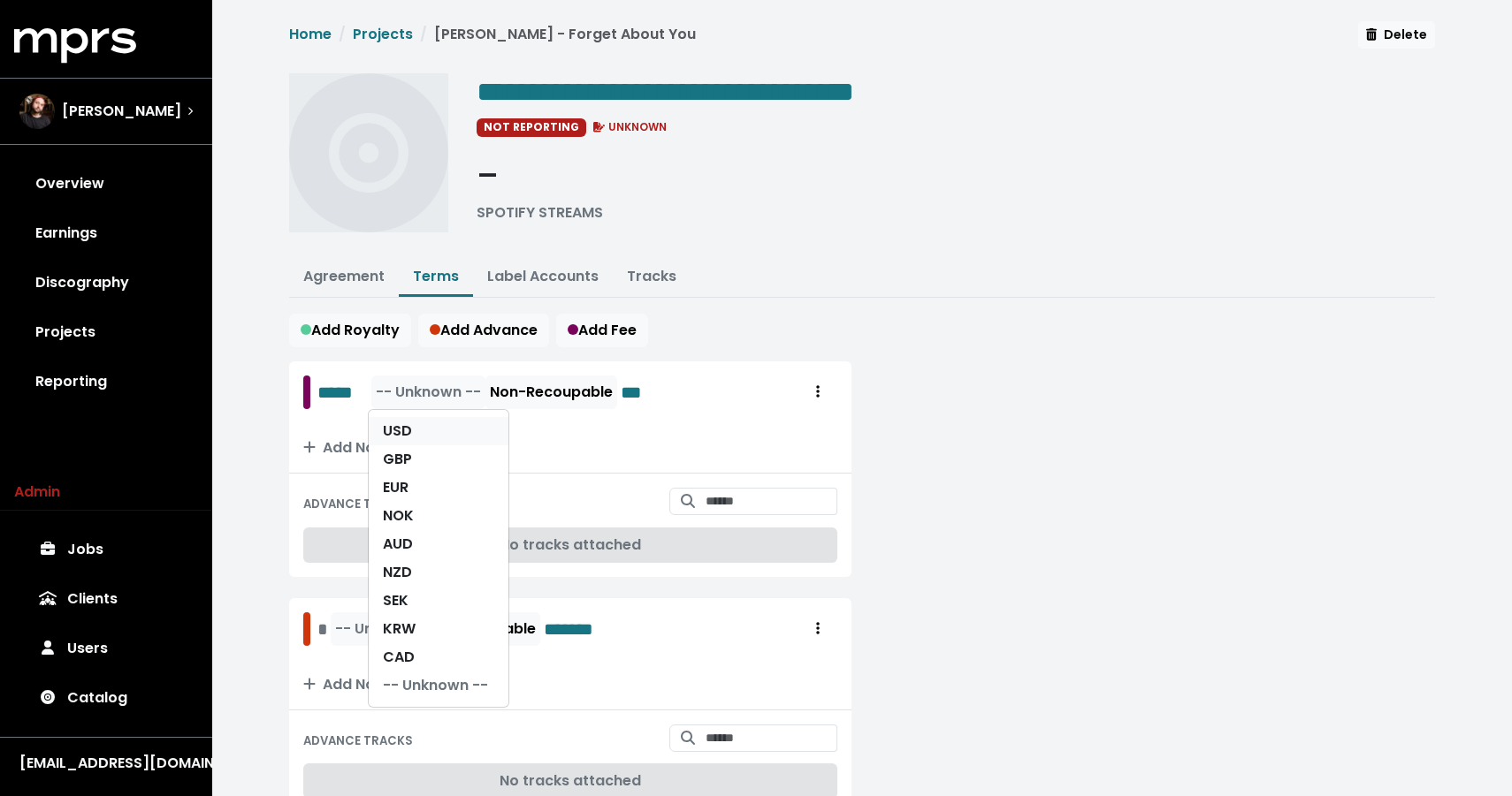
click at [396, 440] on link "USD" at bounding box center [438, 431] width 140 height 28
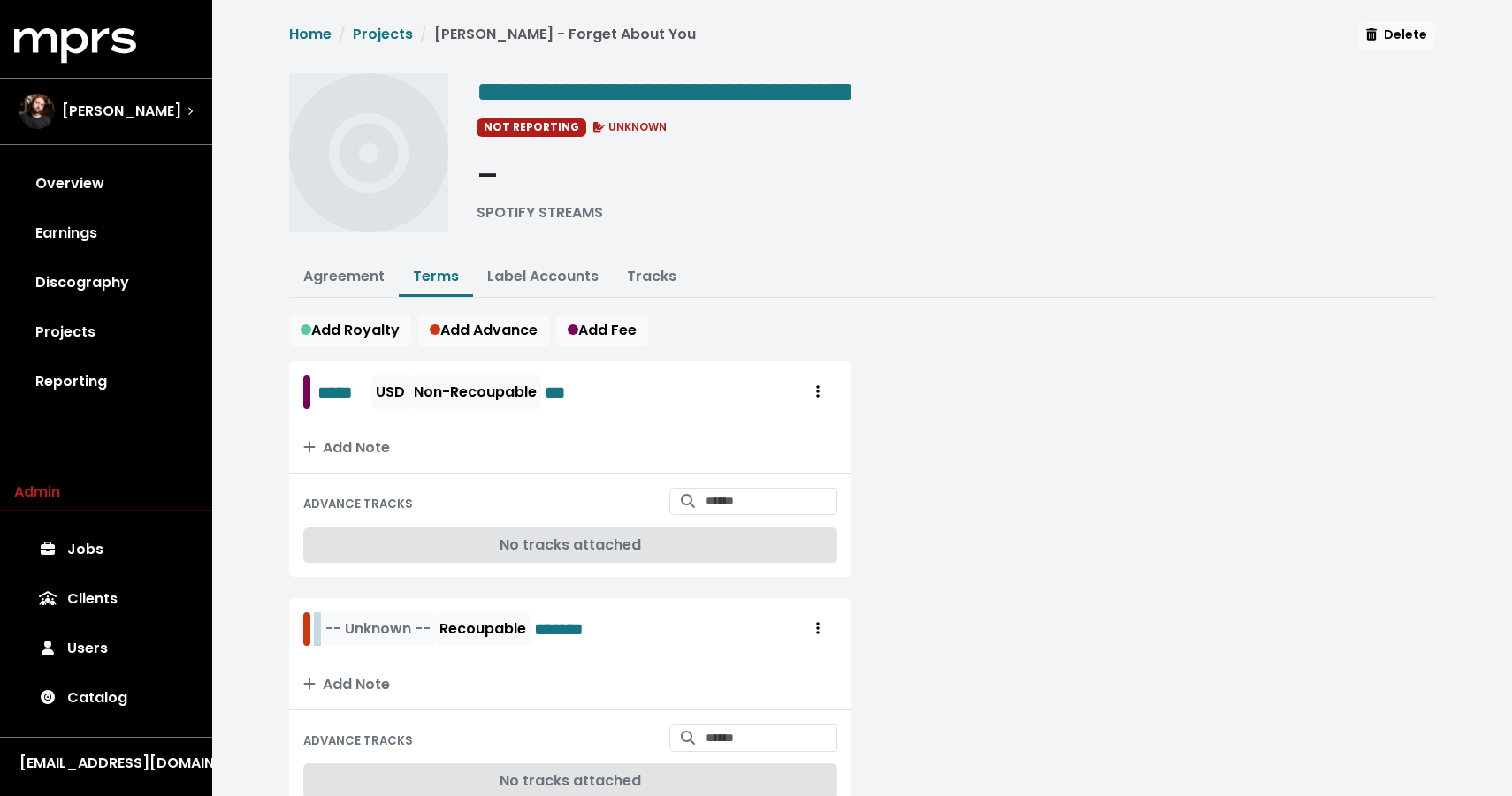
click at [317, 627] on div "-- Unknown -- Recoupable *******" at bounding box center [466, 629] width 297 height 34
click at [412, 625] on span "-- Unknown --" at bounding box center [428, 628] width 105 height 20
click at [411, 648] on div "USD GBP EUR NOK AUD NZD SEK KRW CAD -- Unknown --" at bounding box center [438, 795] width 141 height 298
click at [405, 659] on link "USD" at bounding box center [438, 668] width 140 height 28
click at [352, 271] on link "Agreement" at bounding box center [344, 275] width 82 height 20
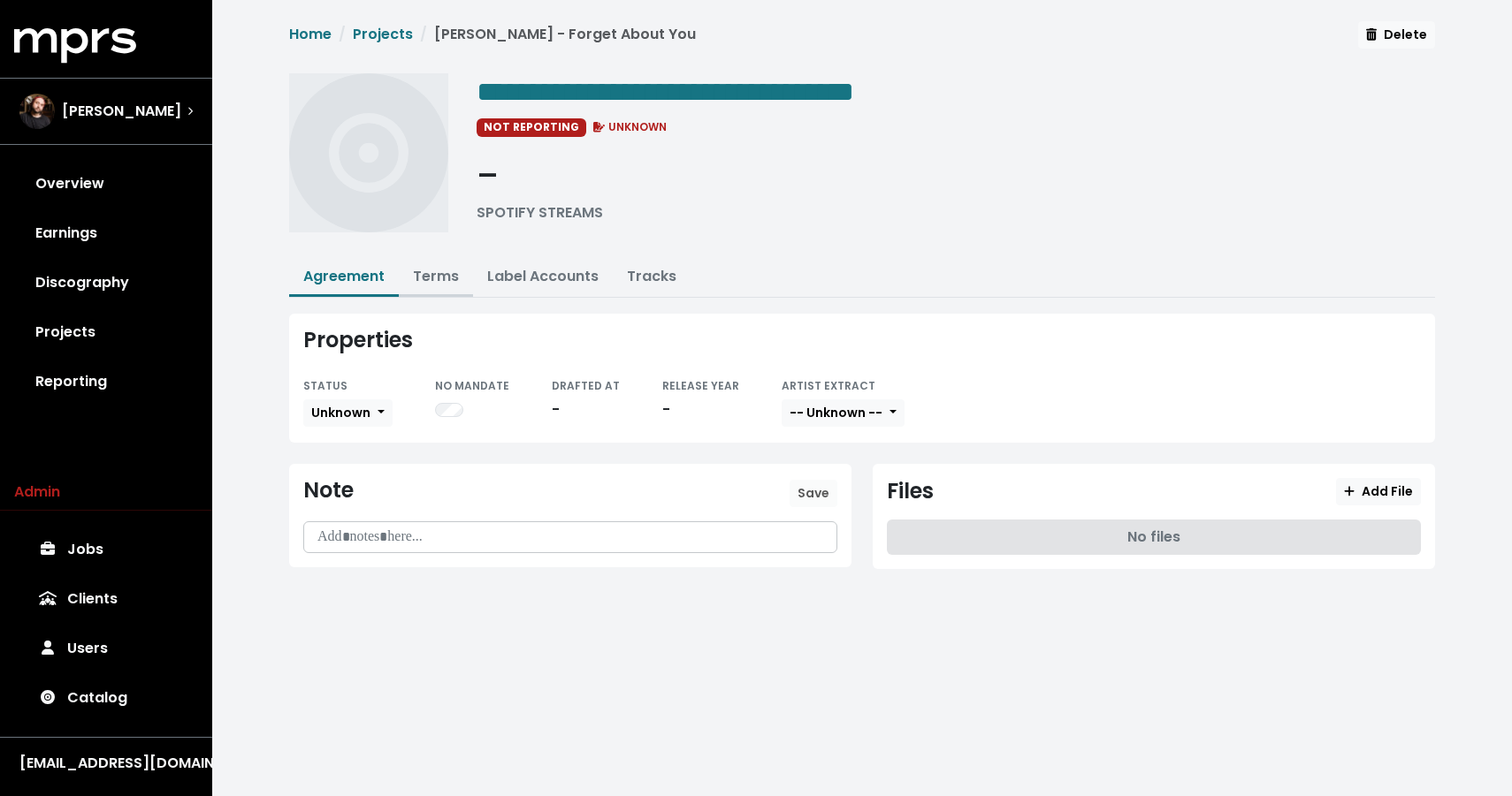
click at [420, 278] on link "Terms" at bounding box center [436, 275] width 46 height 20
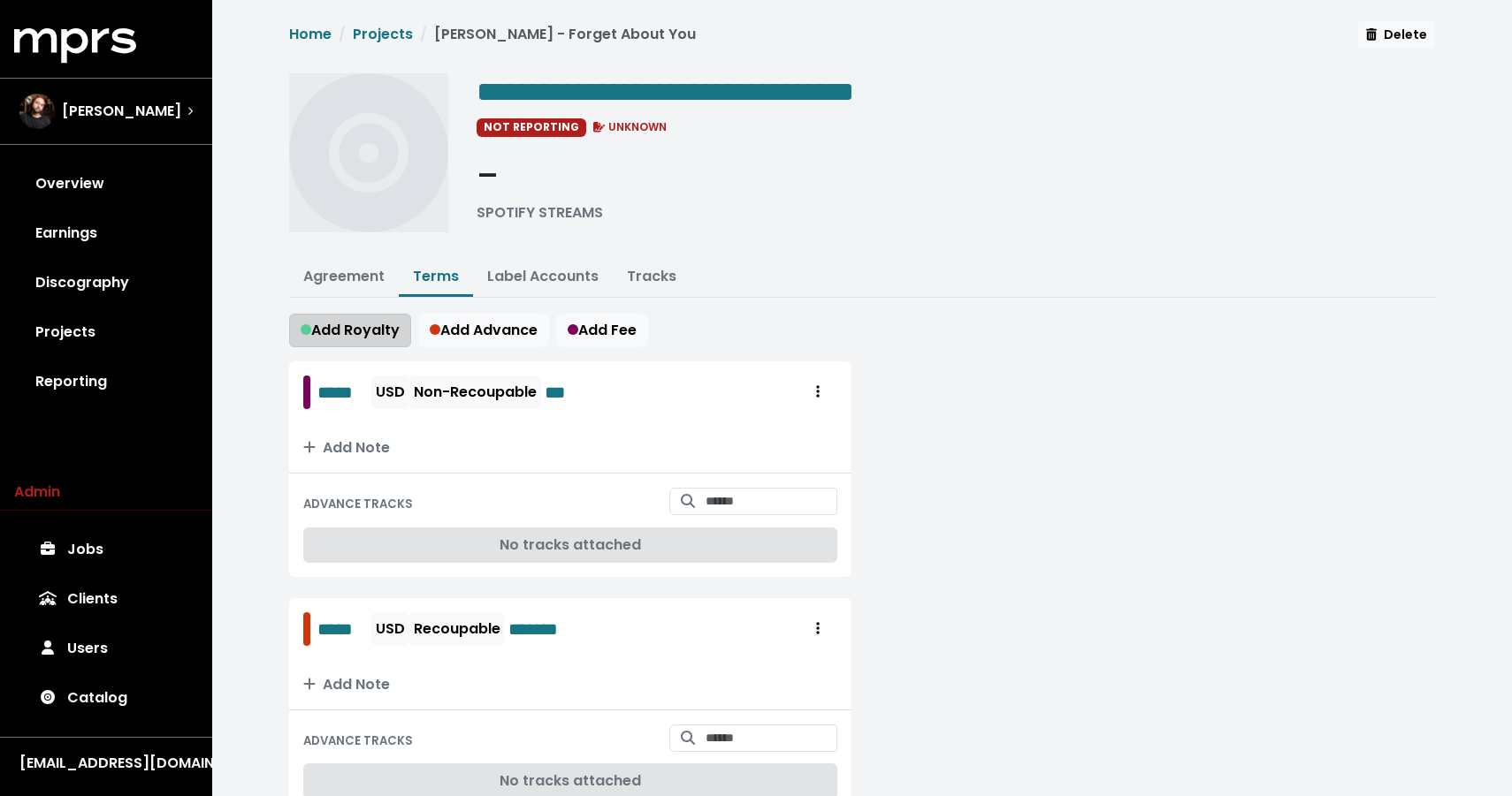
click at [378, 326] on span "Add Royalty" at bounding box center [349, 330] width 99 height 20
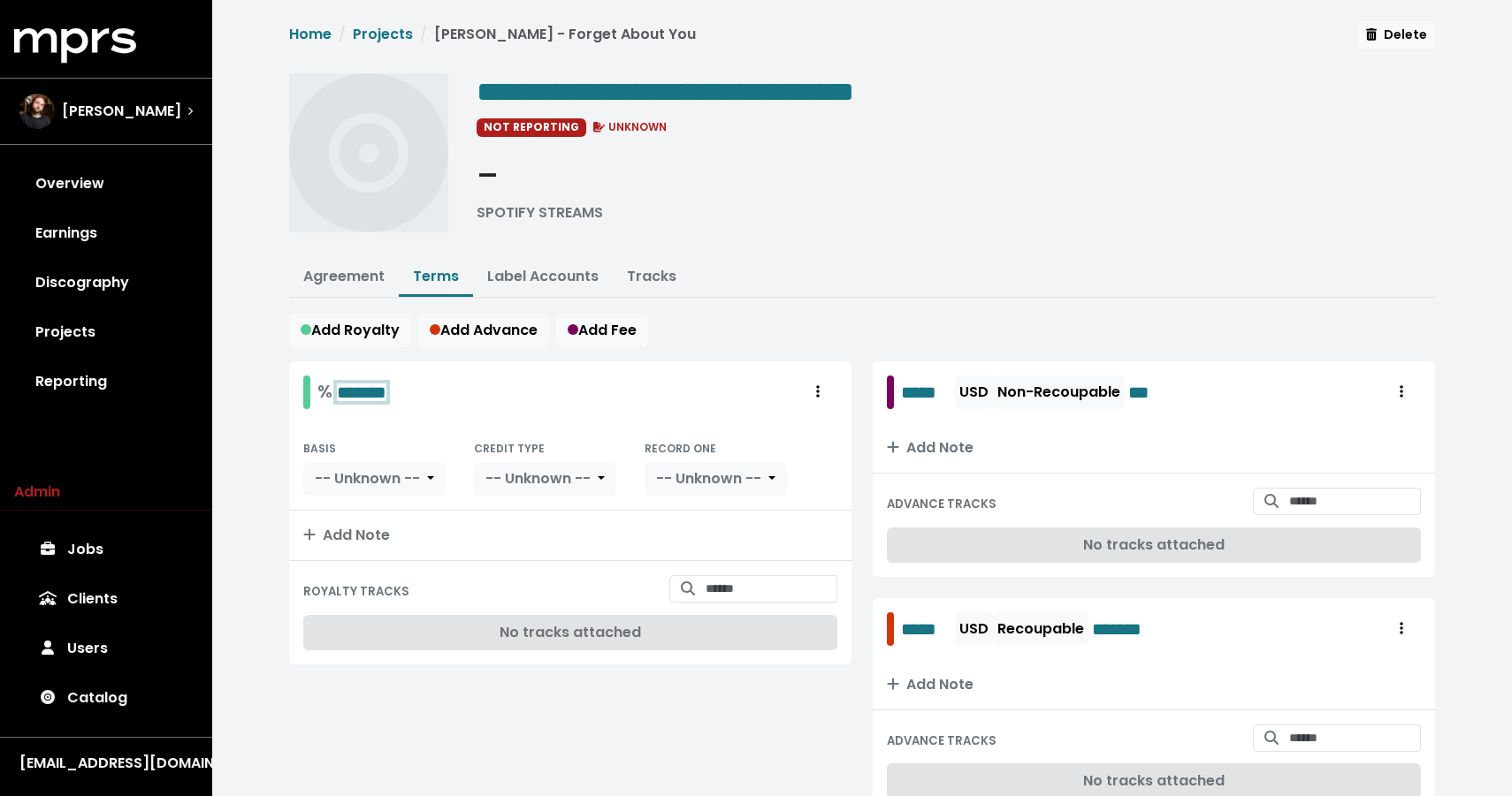
click at [334, 395] on div "% *******" at bounding box center [352, 392] width 69 height 28
click at [329, 393] on div "******* % *******" at bounding box center [376, 392] width 118 height 28
click at [350, 494] on div "BASIS -- Unknown -- CREDIT TYPE -- Unknown -- RECORD ONE -- Unknown --" at bounding box center [570, 466] width 563 height 87
click at [350, 480] on span "-- Unknown --" at bounding box center [367, 478] width 105 height 20
click at [346, 523] on link "PPD" at bounding box center [385, 518] width 163 height 28
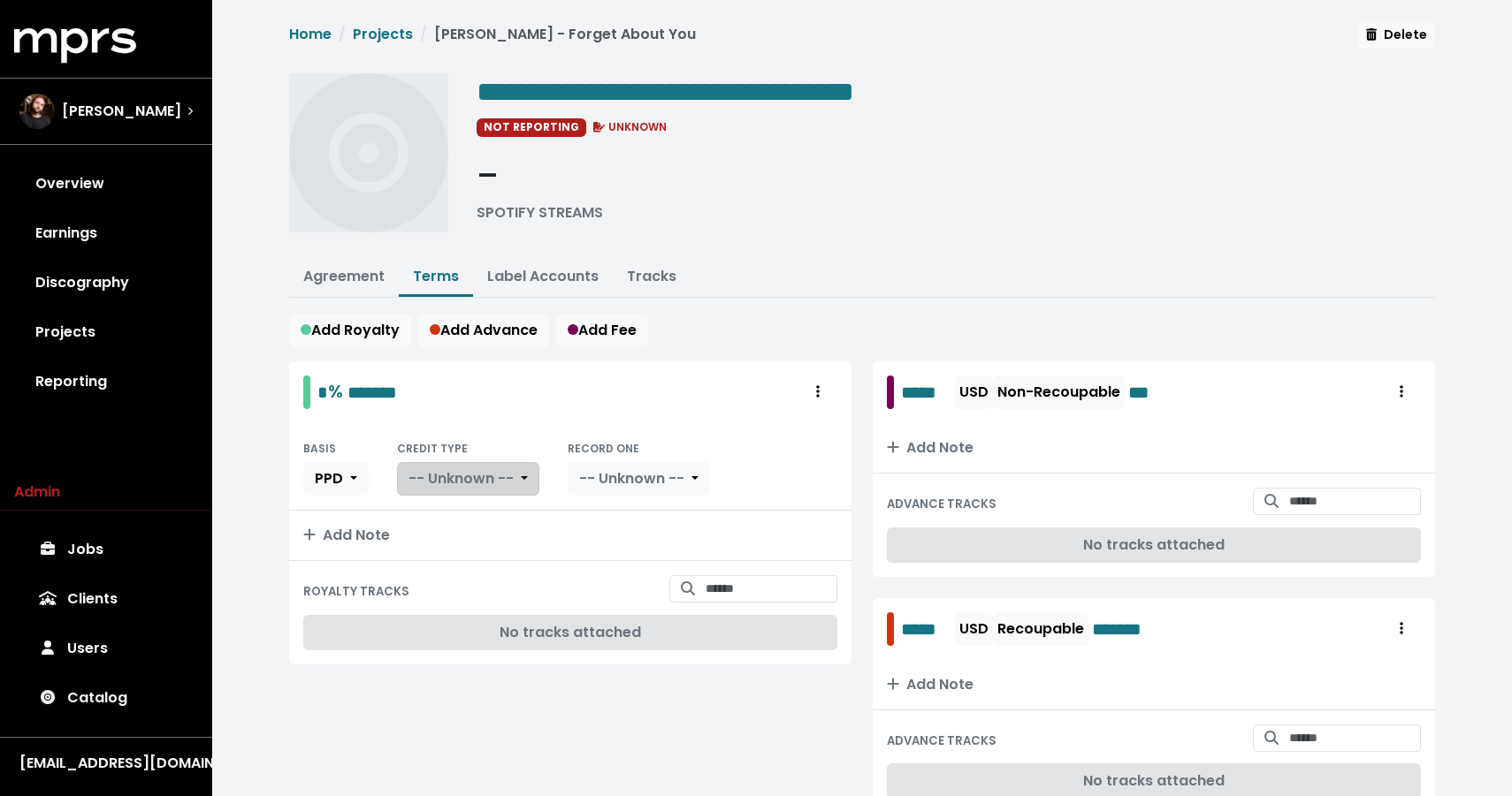
click at [463, 479] on span "-- Unknown --" at bounding box center [461, 478] width 105 height 20
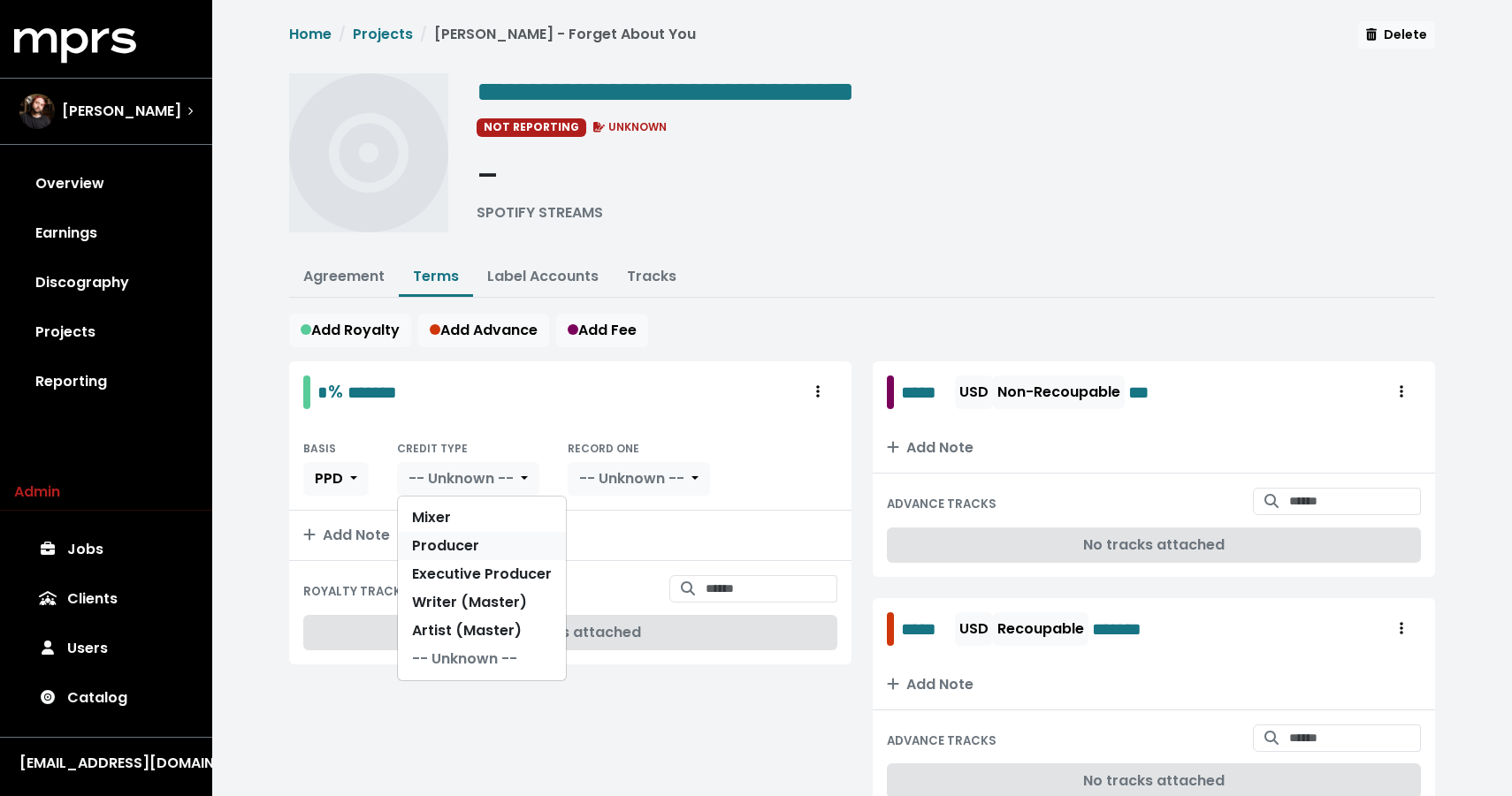
click at [457, 545] on link "Producer" at bounding box center [482, 546] width 168 height 28
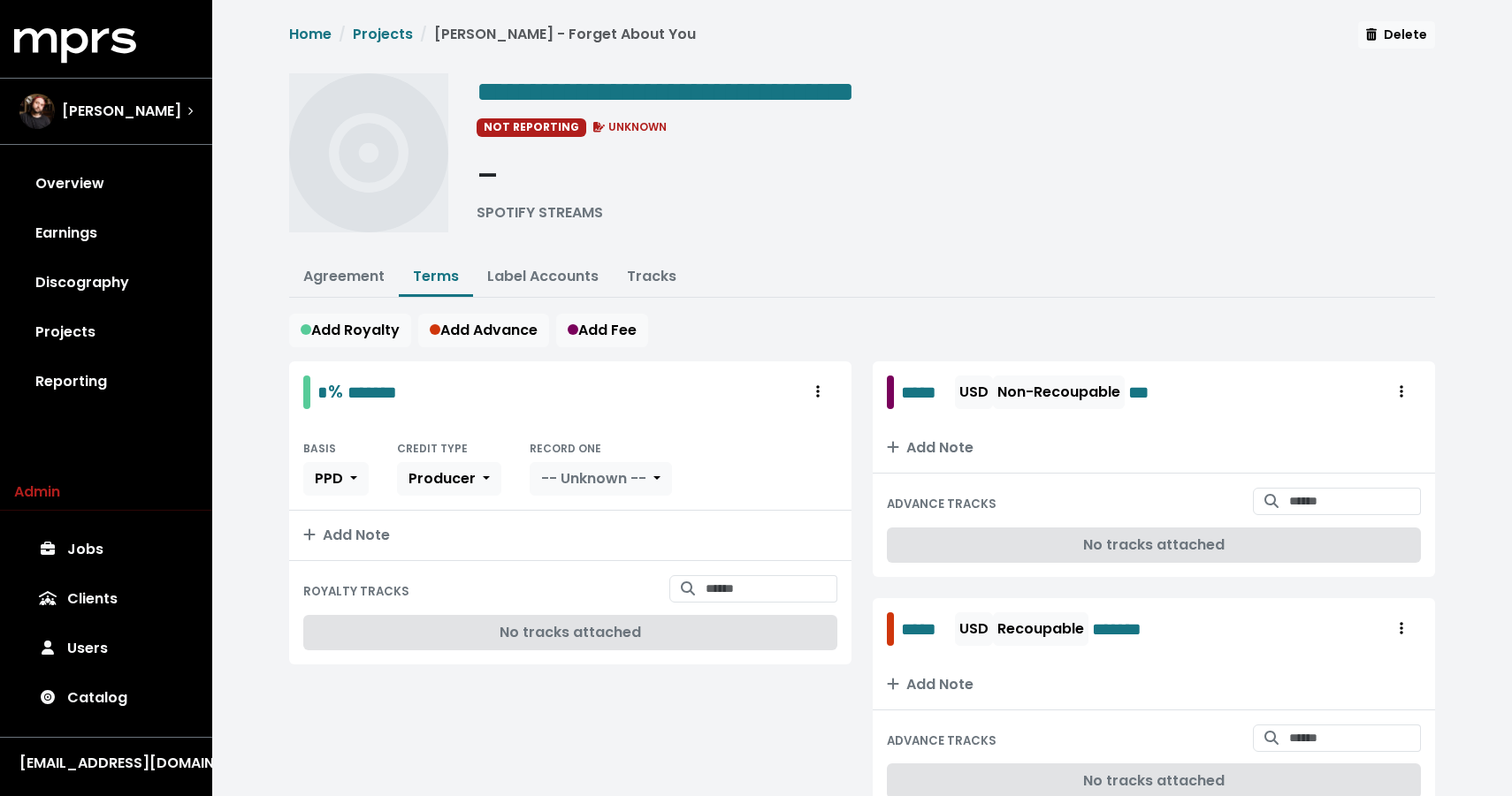
click at [579, 500] on div "BASIS PPD CREDIT TYPE Producer RECORD ONE -- Unknown --" at bounding box center [570, 466] width 563 height 87
click at [579, 486] on span "-- Unknown --" at bounding box center [594, 478] width 105 height 20
click at [576, 525] on link "Yes" at bounding box center [600, 518] width 140 height 28
click at [721, 593] on input "Search for tracks by title and link them to this royalty" at bounding box center [772, 589] width 132 height 28
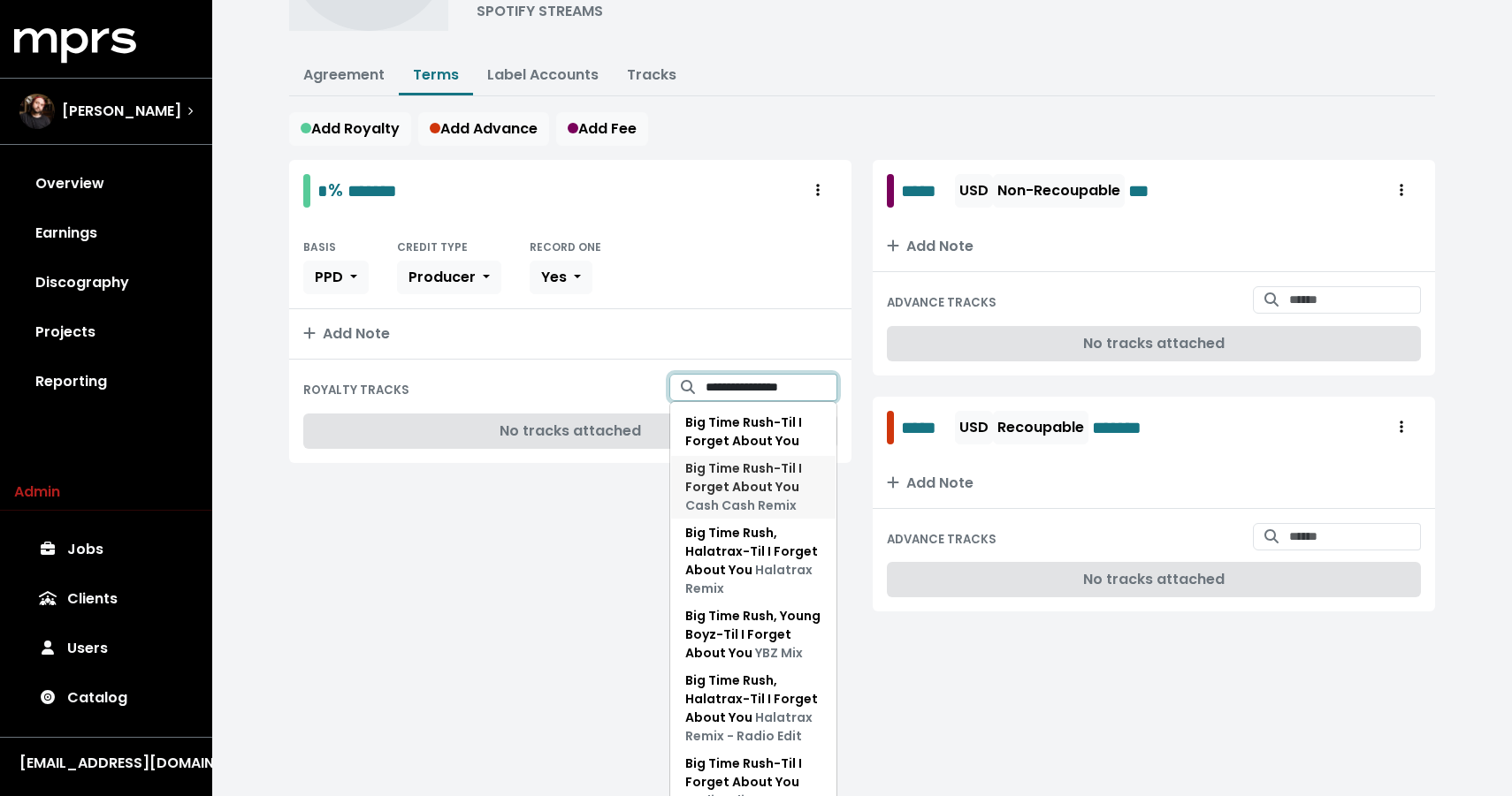
scroll to position [77, 0]
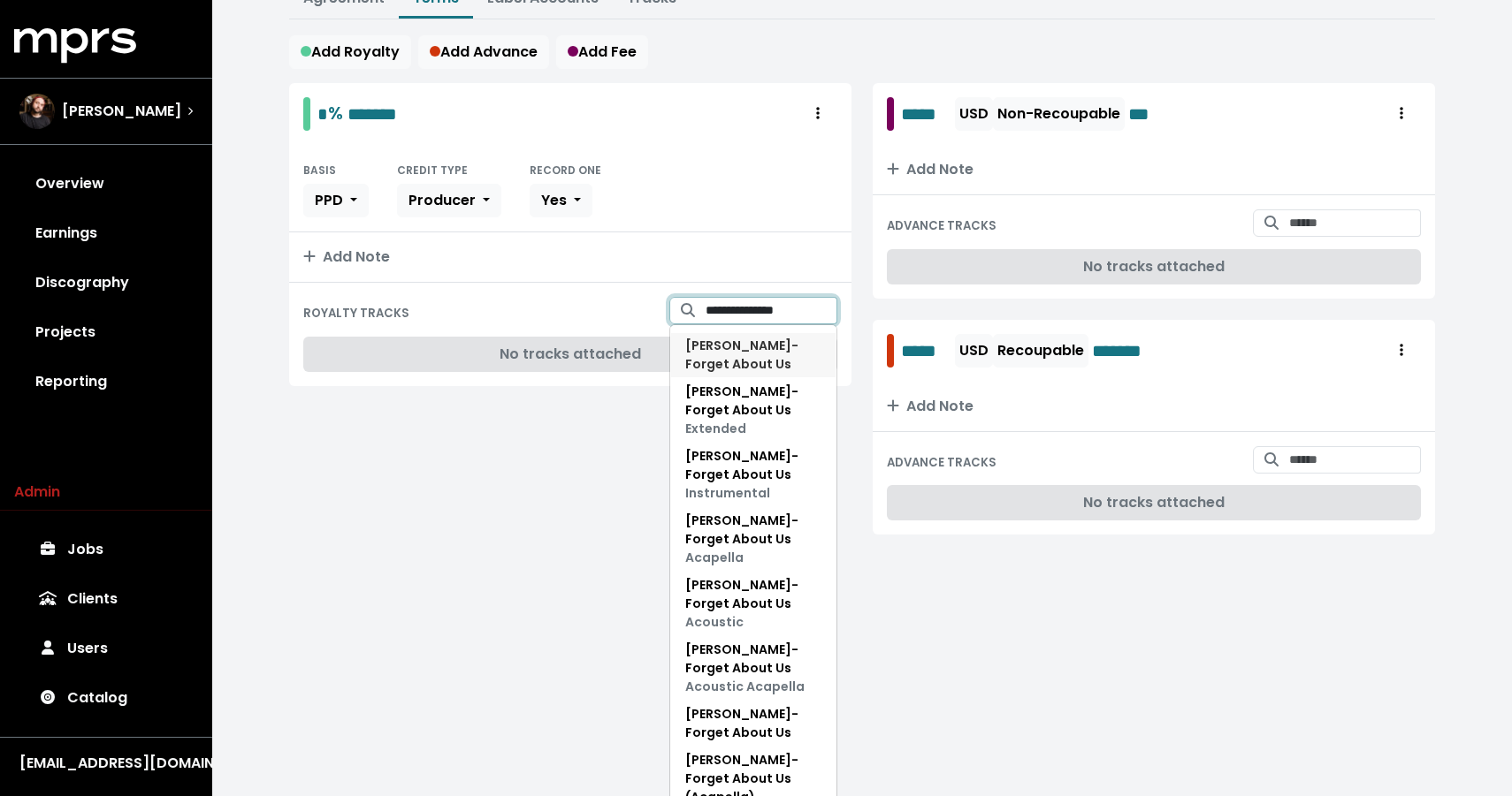
type input "**********"
click at [716, 346] on span "Perrie - Forget About Us" at bounding box center [741, 354] width 113 height 36
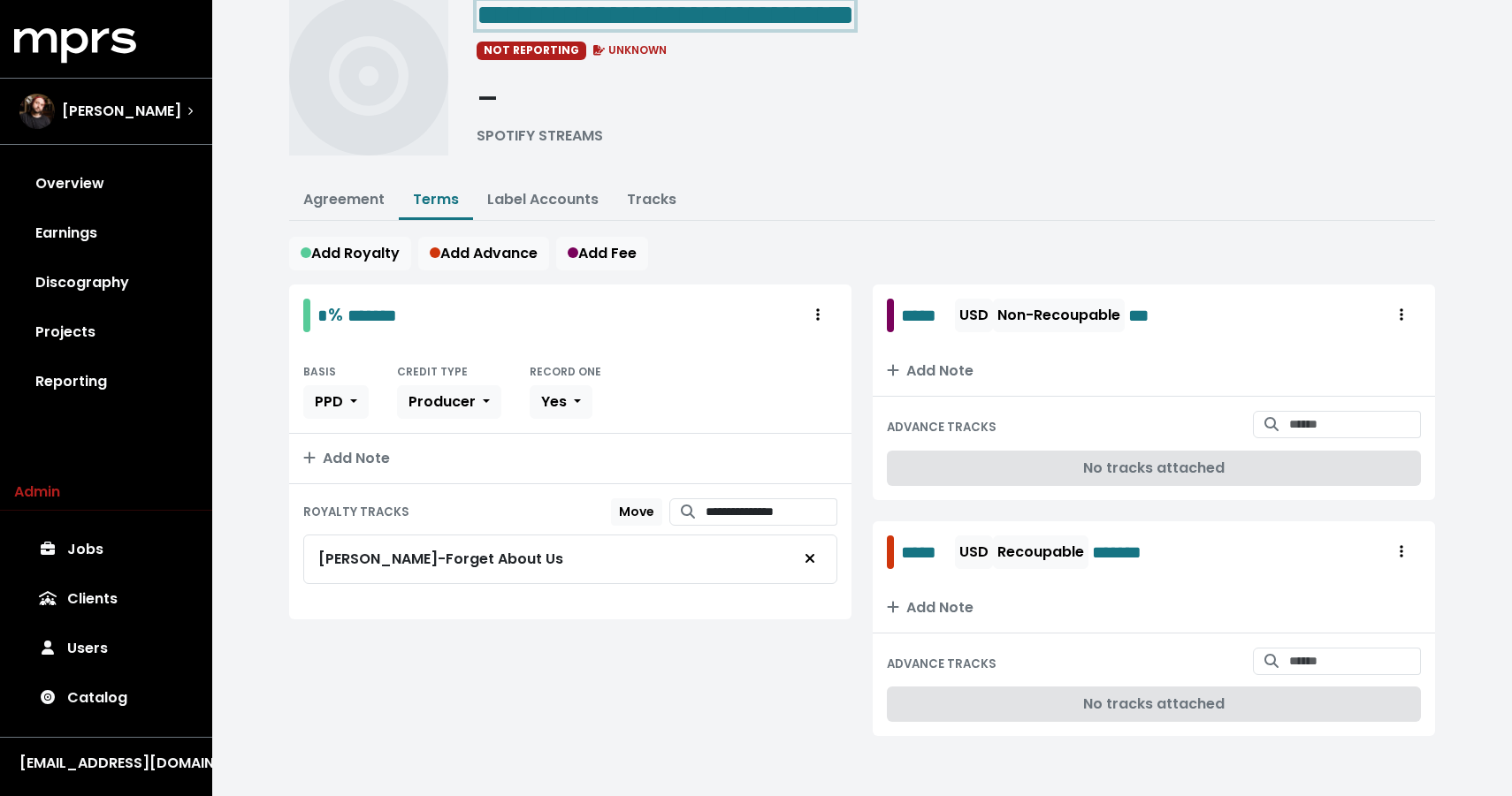
click at [854, 21] on span "**********" at bounding box center [665, 15] width 378 height 28
click at [854, 7] on span "**********" at bounding box center [665, 15] width 378 height 28
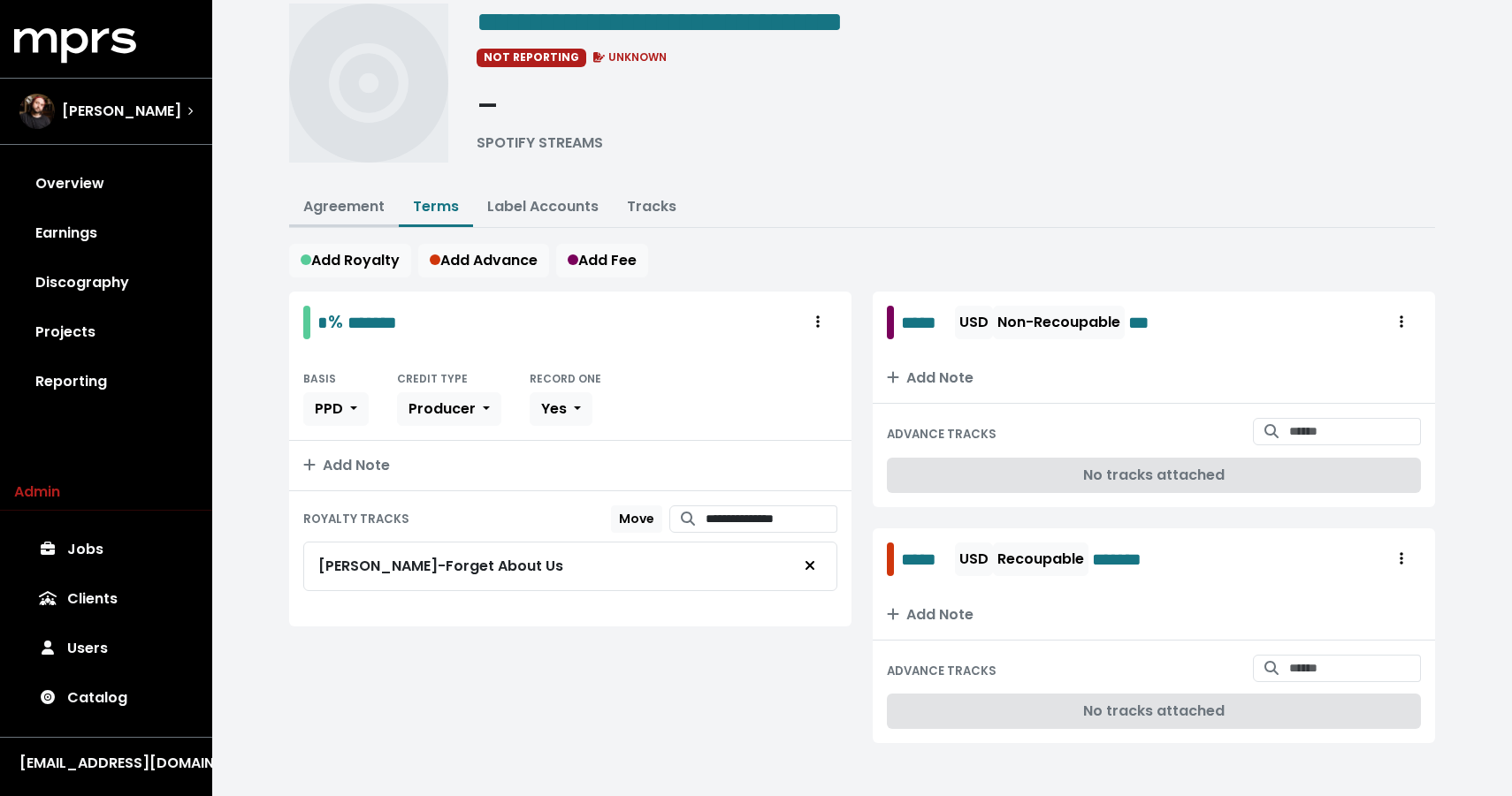
click at [328, 200] on link "Agreement" at bounding box center [344, 206] width 82 height 20
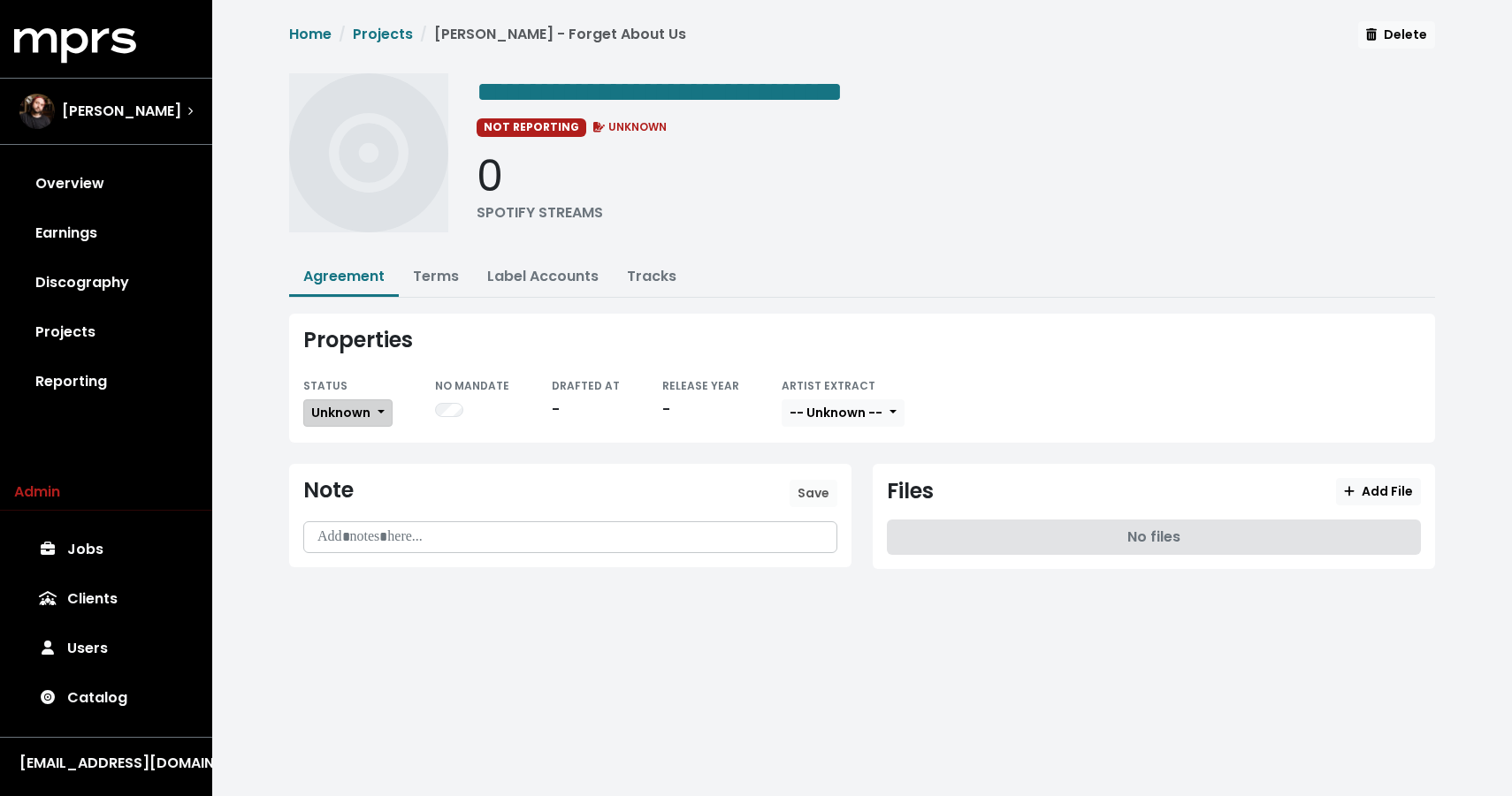
click at [336, 416] on span "Unknown" at bounding box center [340, 413] width 60 height 18
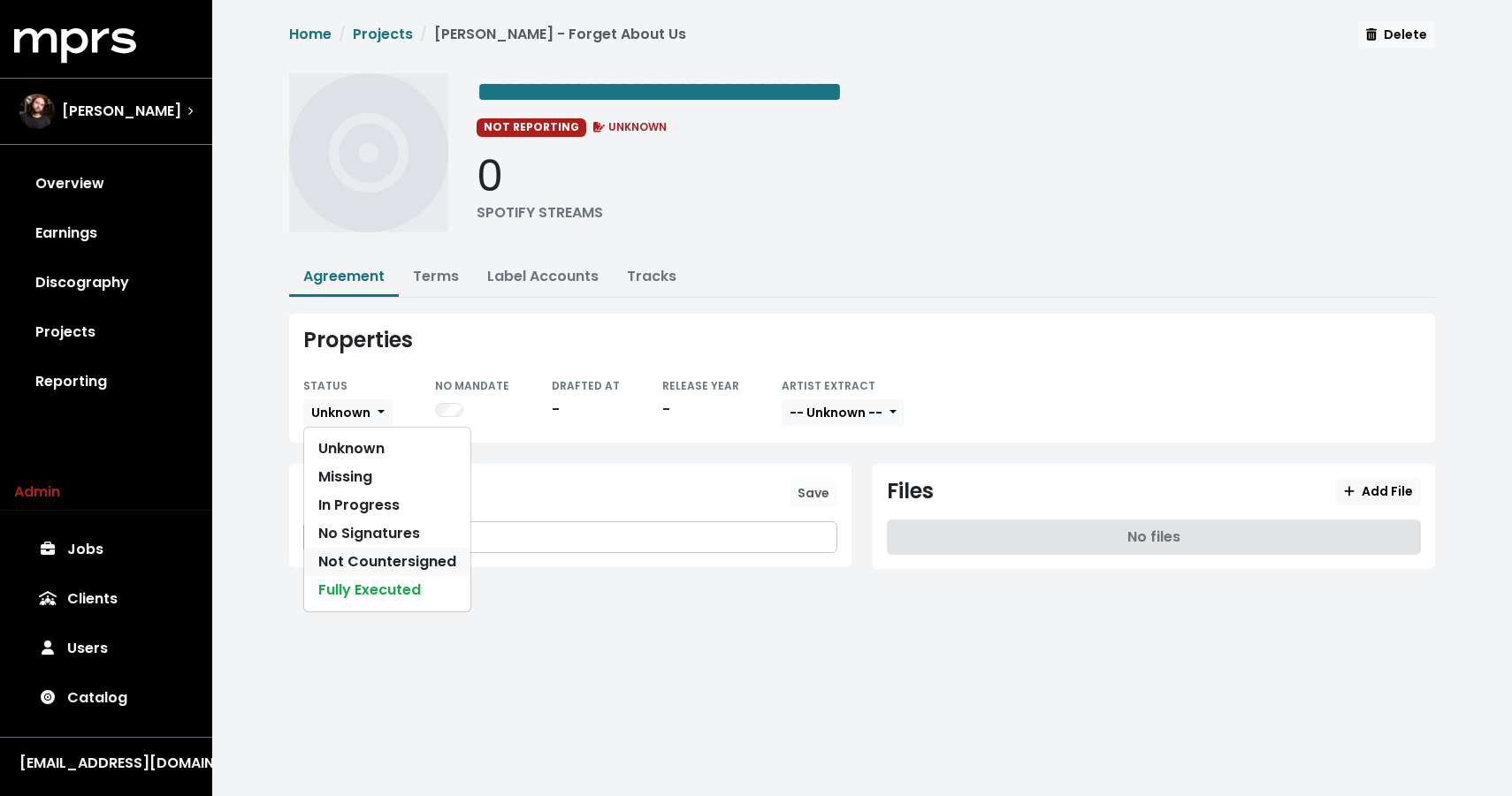
click at [369, 563] on link "Not Countersigned" at bounding box center [387, 562] width 166 height 28
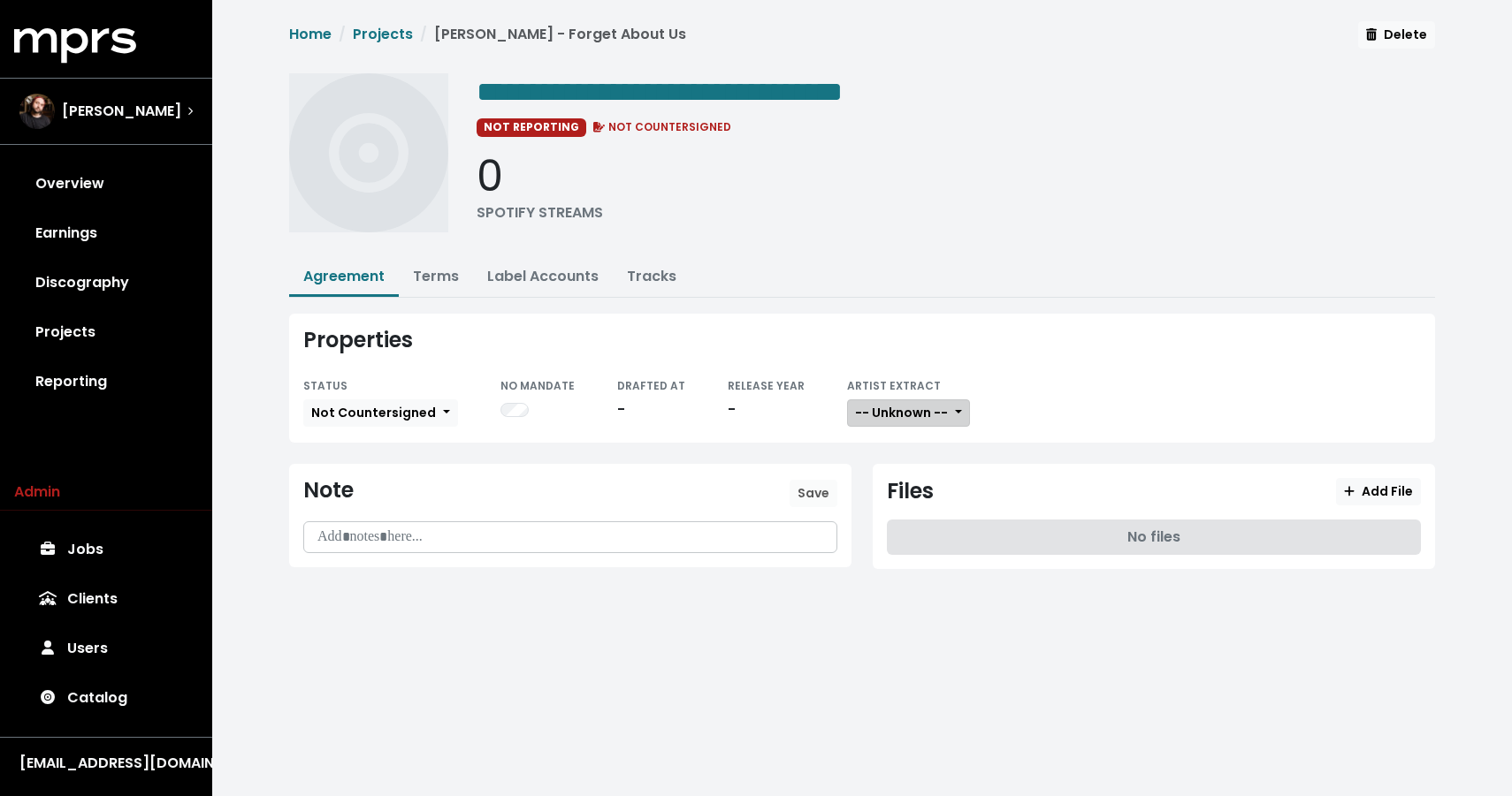
click at [941, 407] on button "-- Unknown --" at bounding box center [908, 413] width 123 height 28
click at [848, 498] on link "Not Available" at bounding box center [917, 505] width 140 height 28
click at [1376, 492] on span "Add File" at bounding box center [1379, 491] width 69 height 18
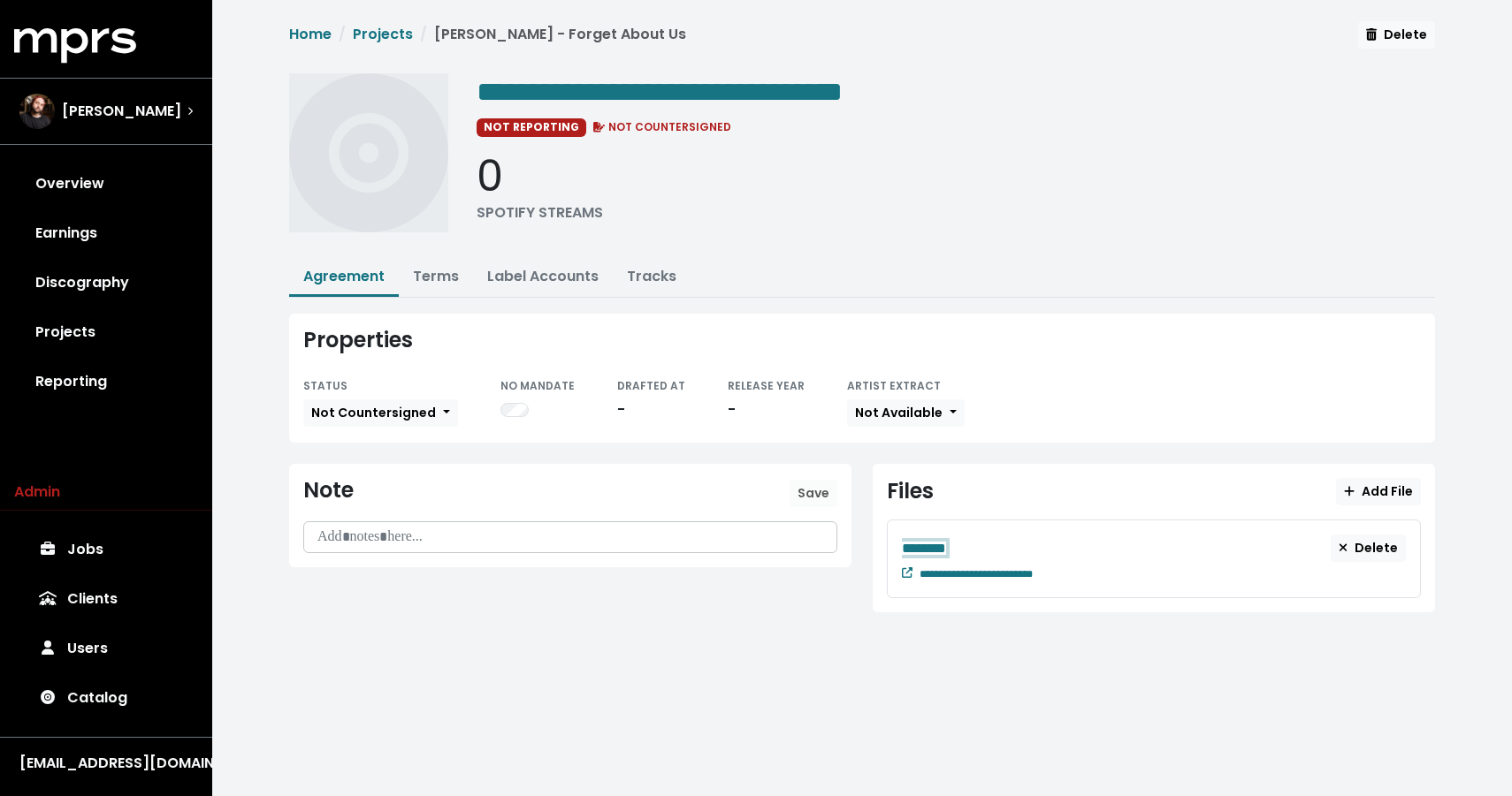
click at [931, 545] on span "********" at bounding box center [924, 548] width 44 height 13
click at [970, 577] on span "**********" at bounding box center [975, 575] width 113 height 11
paste span "Edit value"
click at [995, 472] on div "**********" at bounding box center [1154, 537] width 563 height 148
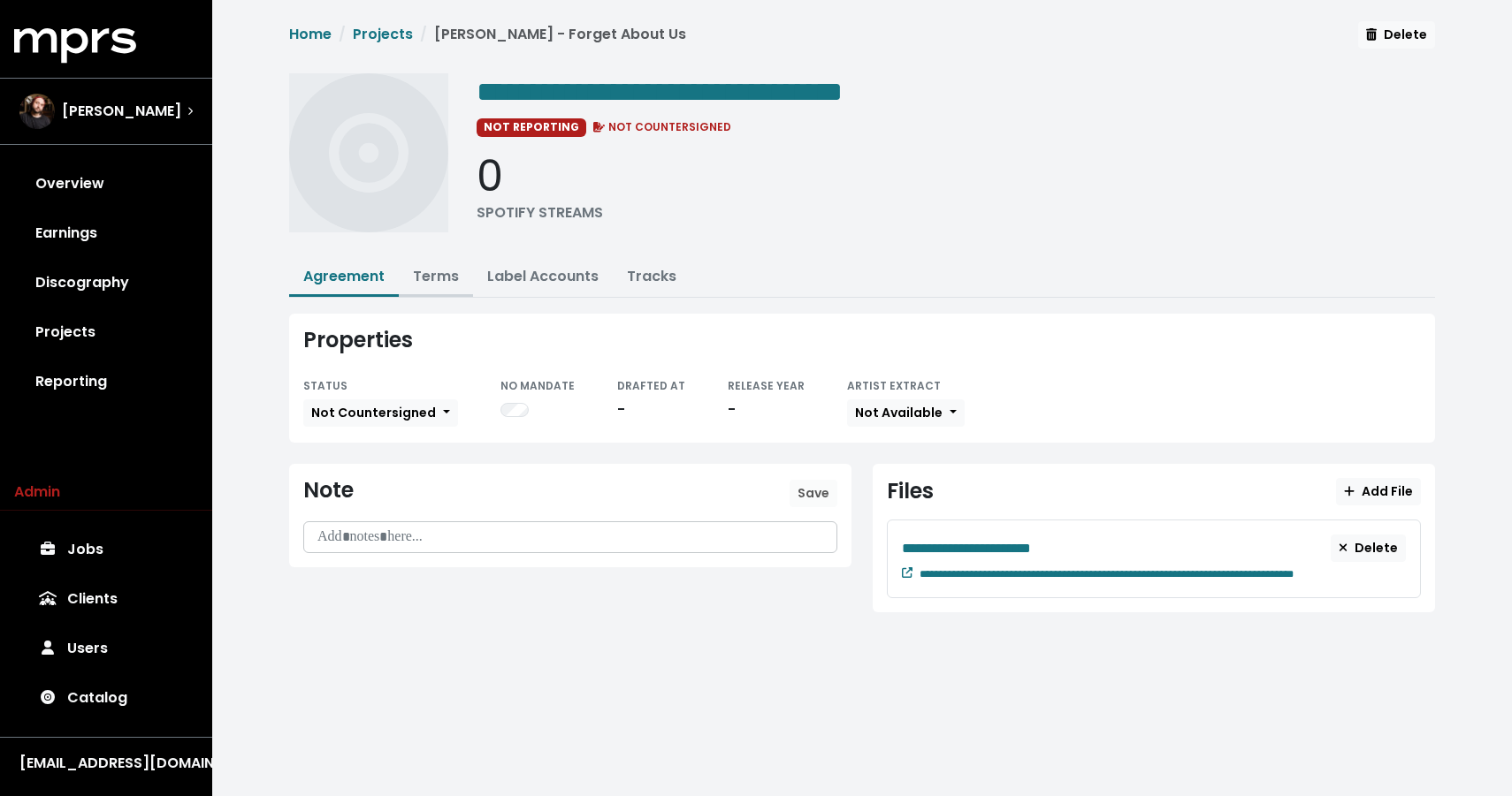
click at [442, 278] on link "Terms" at bounding box center [436, 275] width 46 height 20
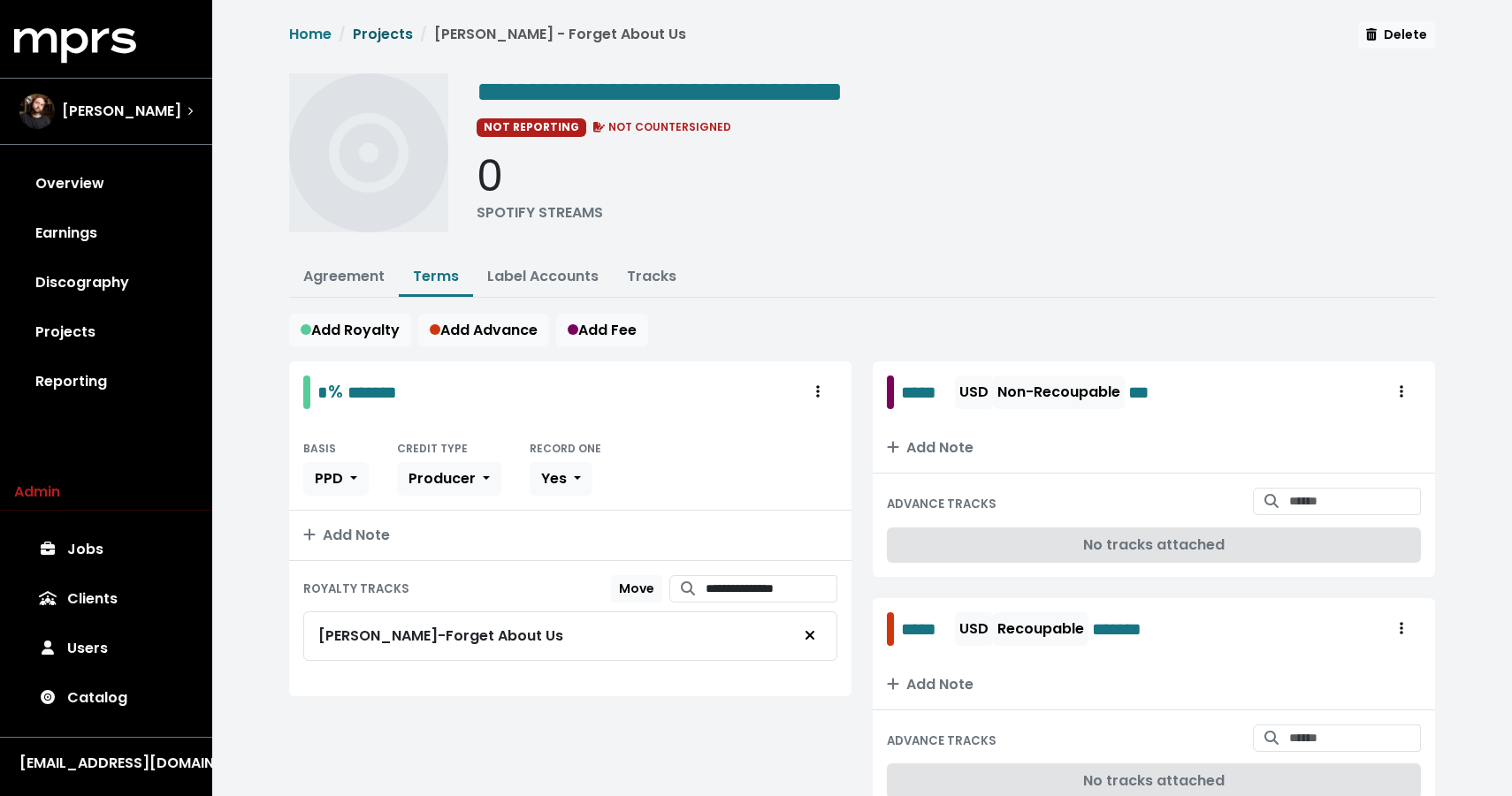
click at [392, 36] on link "Projects" at bounding box center [383, 34] width 60 height 20
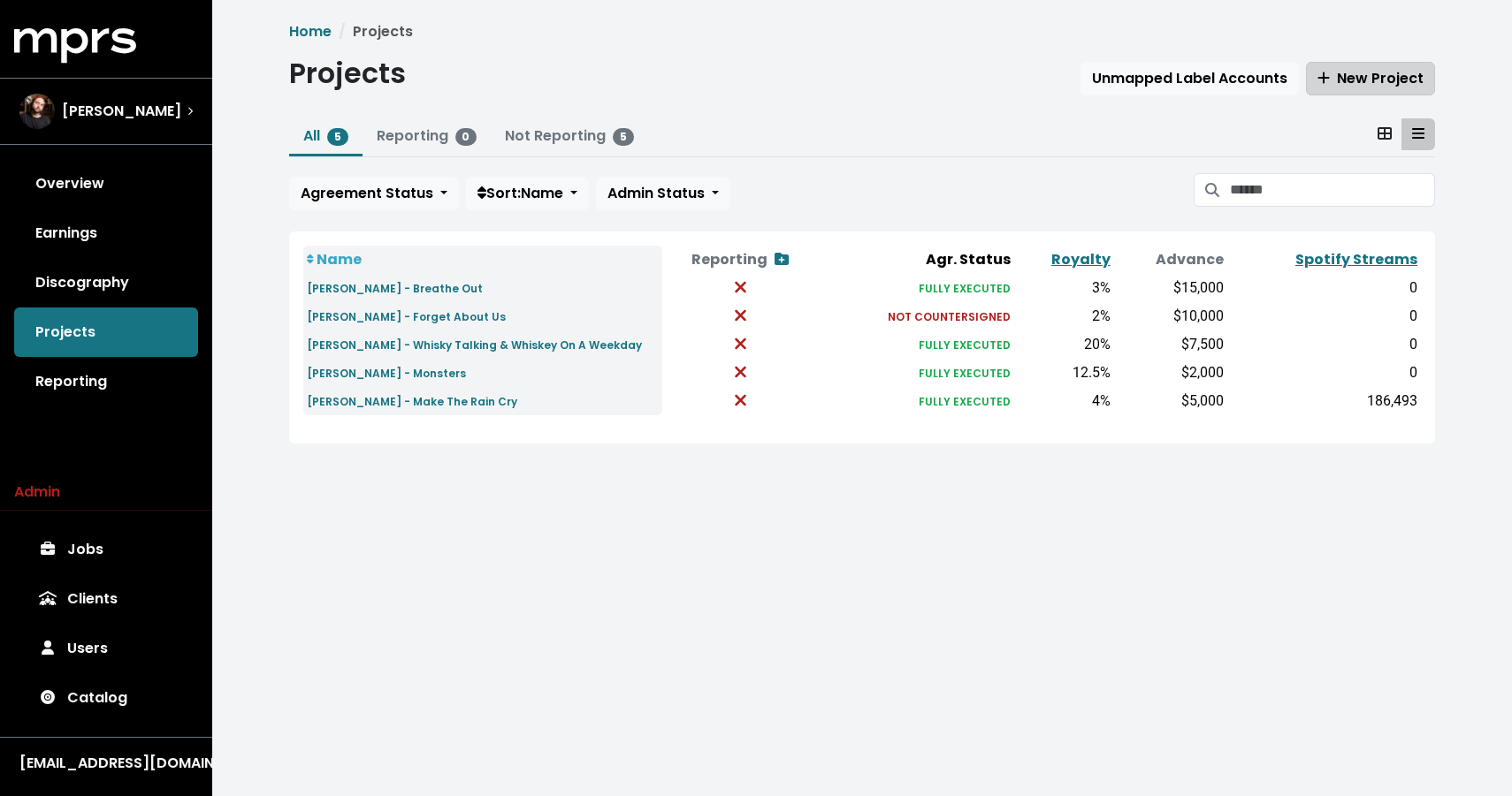
click at [1363, 76] on span "New Project" at bounding box center [1370, 78] width 106 height 20
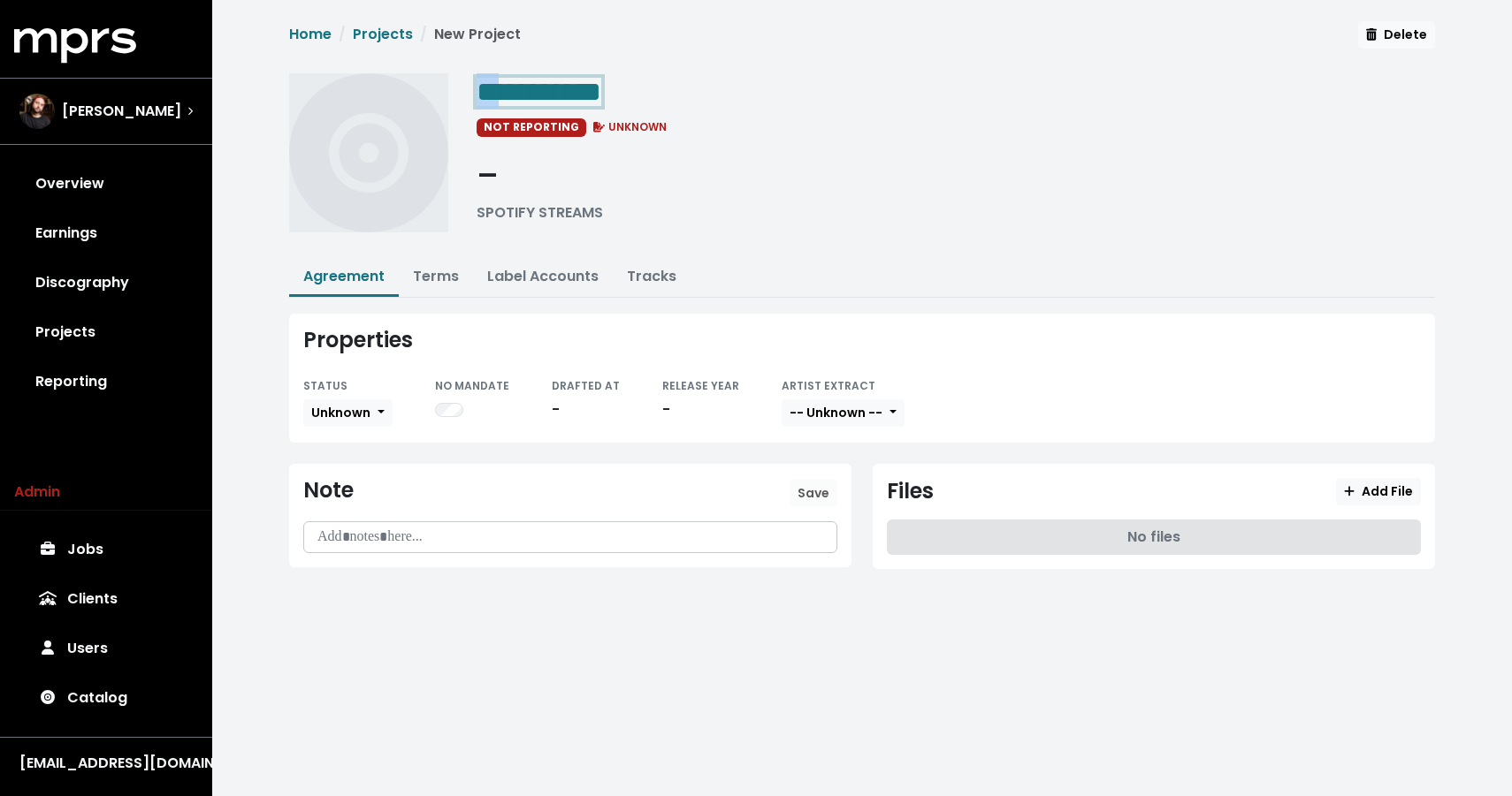
click at [524, 93] on span "**********" at bounding box center [539, 92] width 124 height 28
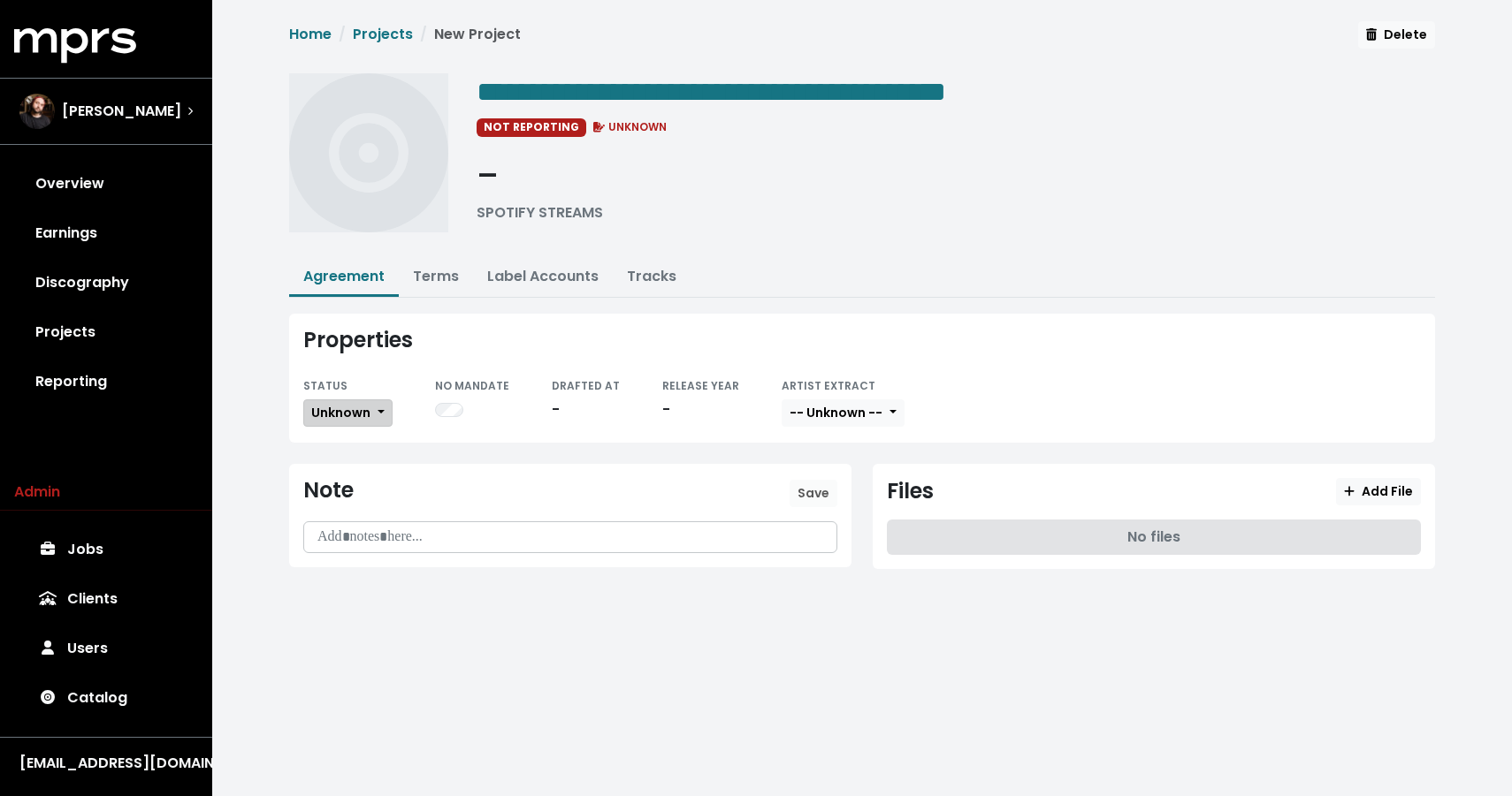
click at [364, 404] on span "Unknown" at bounding box center [340, 413] width 60 height 18
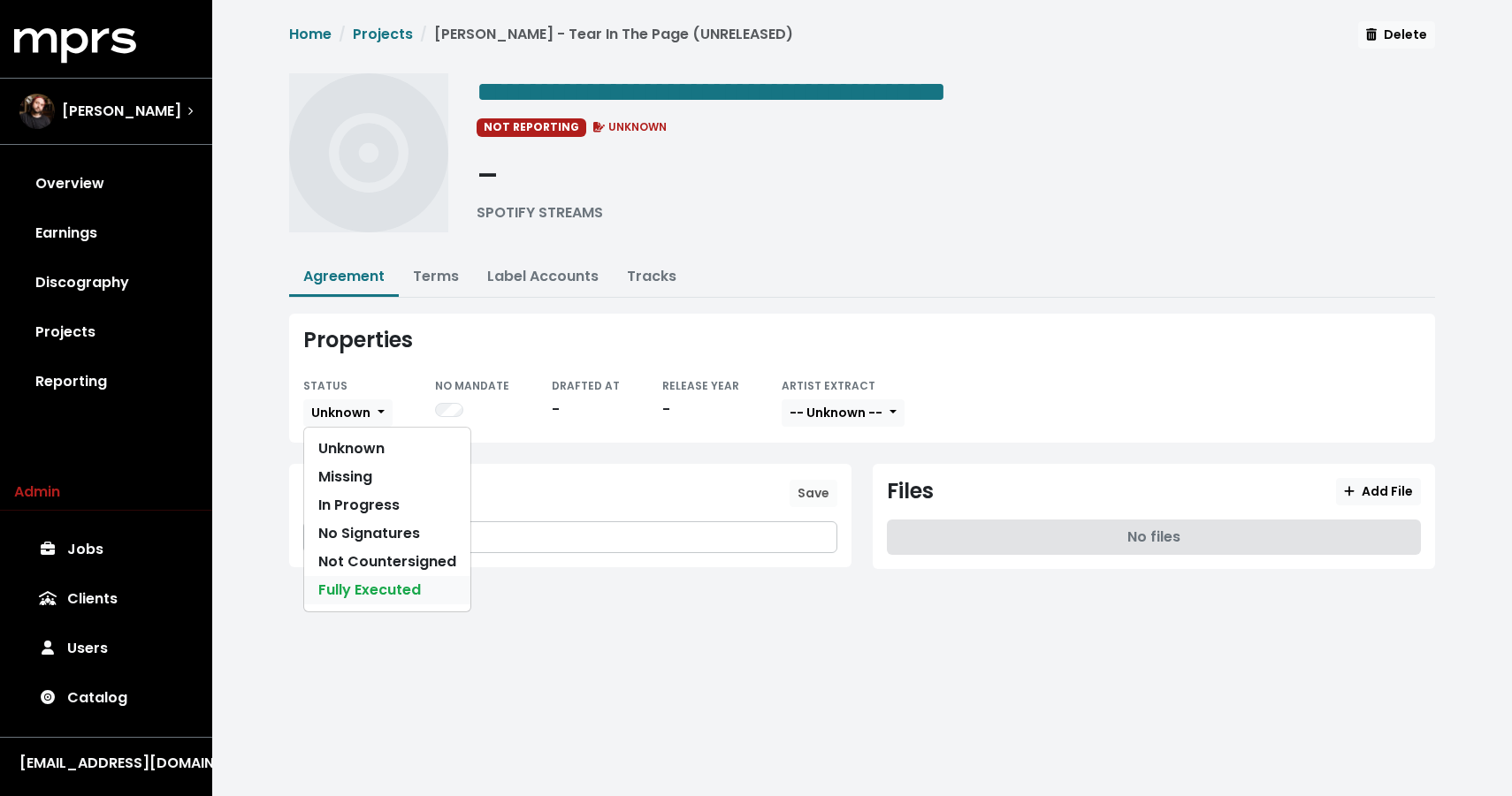
click at [373, 586] on link "Fully Executed" at bounding box center [387, 591] width 166 height 28
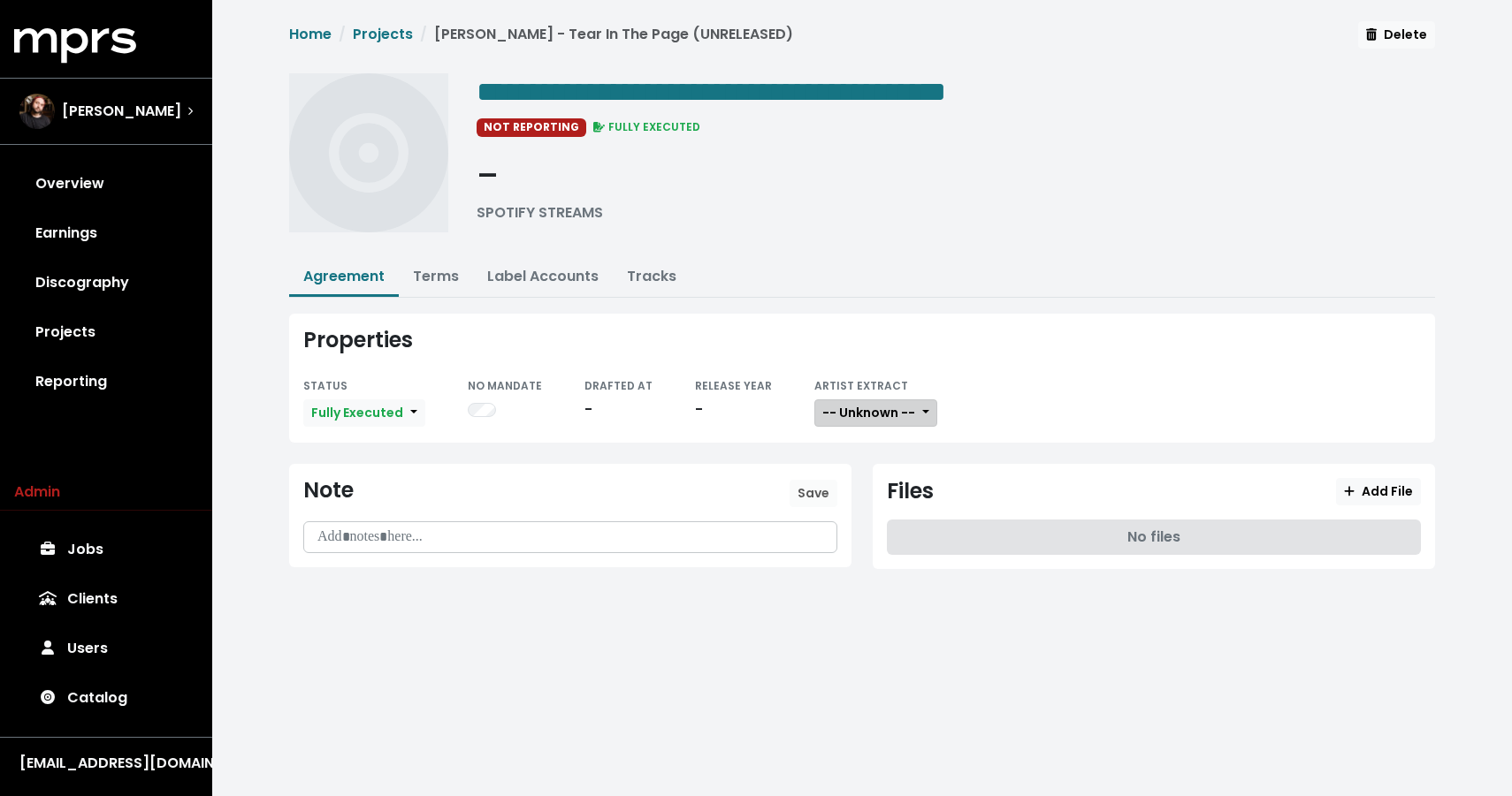
click at [847, 412] on span "-- Unknown --" at bounding box center [868, 413] width 92 height 18
click at [837, 502] on link "Not Available" at bounding box center [884, 505] width 140 height 28
click at [424, 260] on button "Terms" at bounding box center [436, 277] width 75 height 38
click at [421, 275] on link "Terms" at bounding box center [436, 275] width 46 height 20
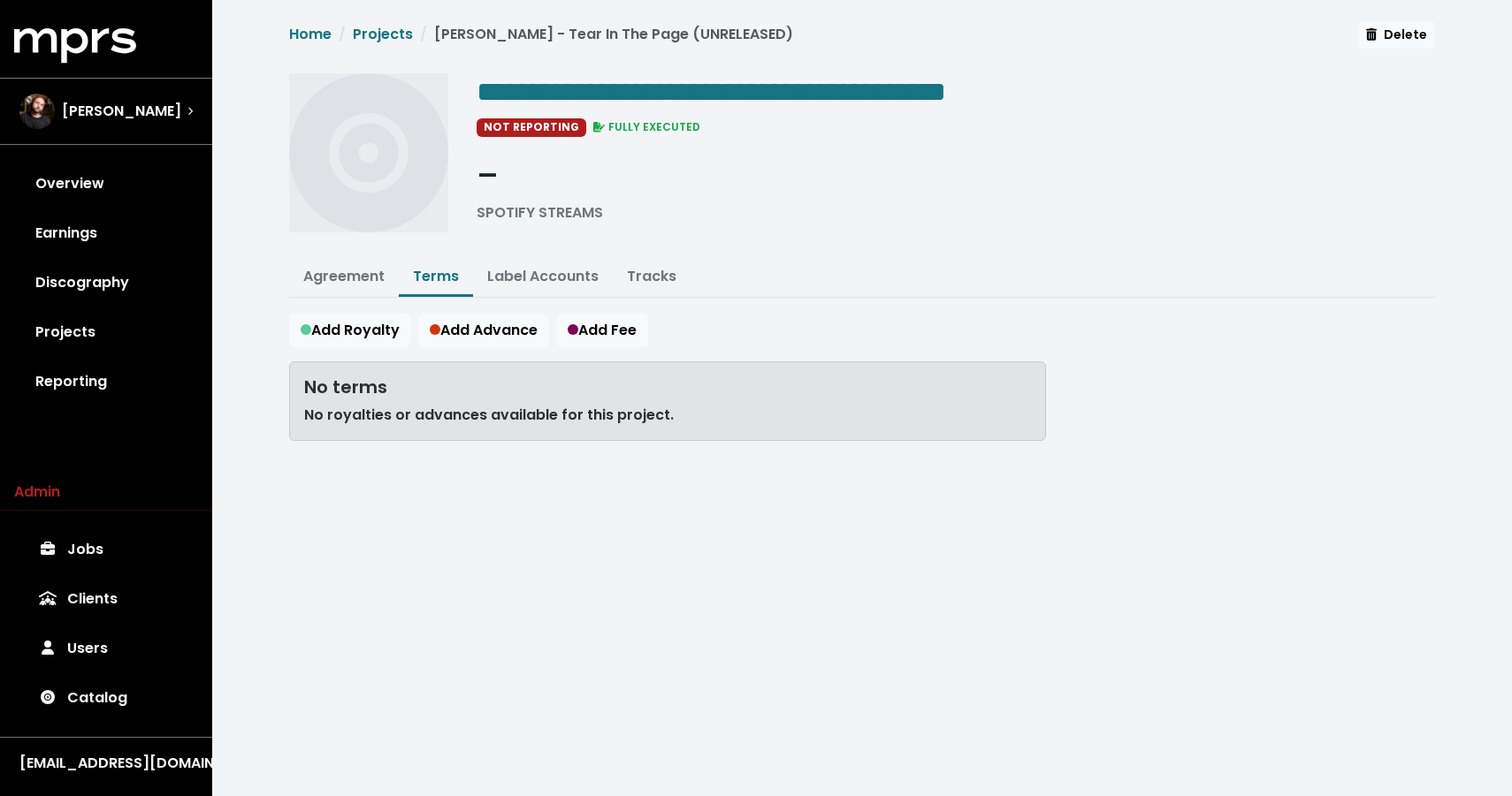
click at [324, 352] on div "Add Royalty Add Advance Add Fee No terms No royalties or advances available for…" at bounding box center [861, 391] width 1146 height 155
click at [358, 324] on span "Add Royalty" at bounding box center [349, 330] width 99 height 20
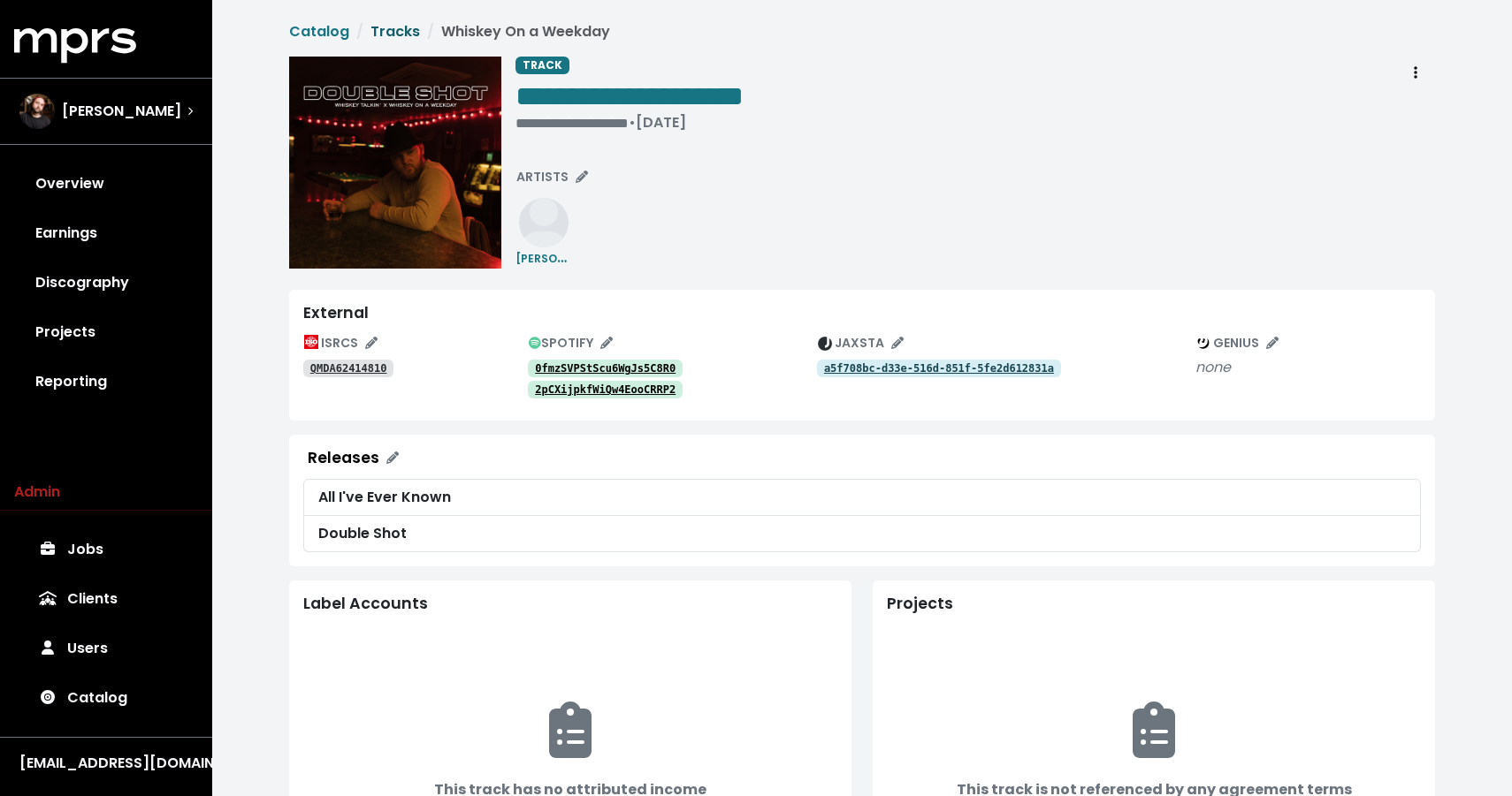
click at [387, 33] on link "Tracks" at bounding box center [396, 31] width 50 height 20
